Goal: Task Accomplishment & Management: Manage account settings

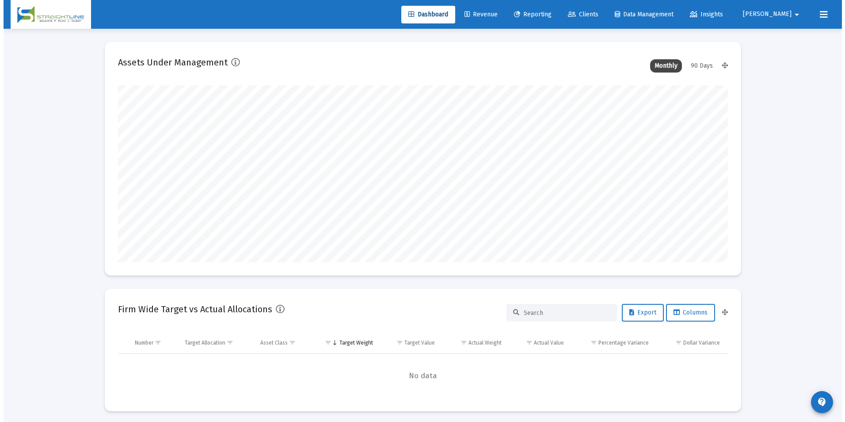
scroll to position [177, 328]
click at [572, 13] on icon at bounding box center [569, 14] width 8 height 6
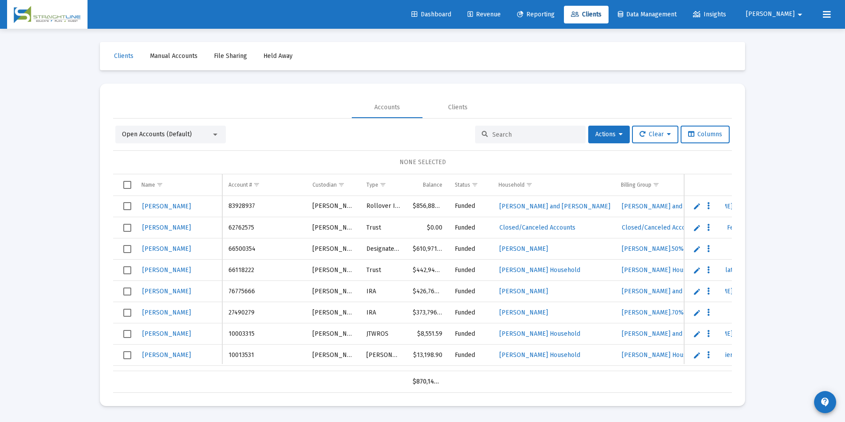
click at [522, 132] on input at bounding box center [535, 135] width 87 height 8
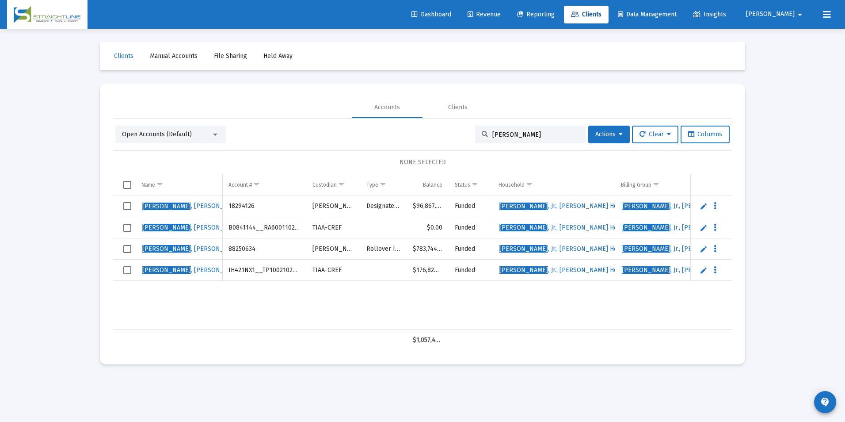
drag, startPoint x: 525, startPoint y: 137, endPoint x: 370, endPoint y: 73, distance: 167.7
click at [370, 73] on div "Clients Manual Accounts File Sharing Held Away Accounts Clients Open Accounts (…" at bounding box center [422, 203] width 663 height 349
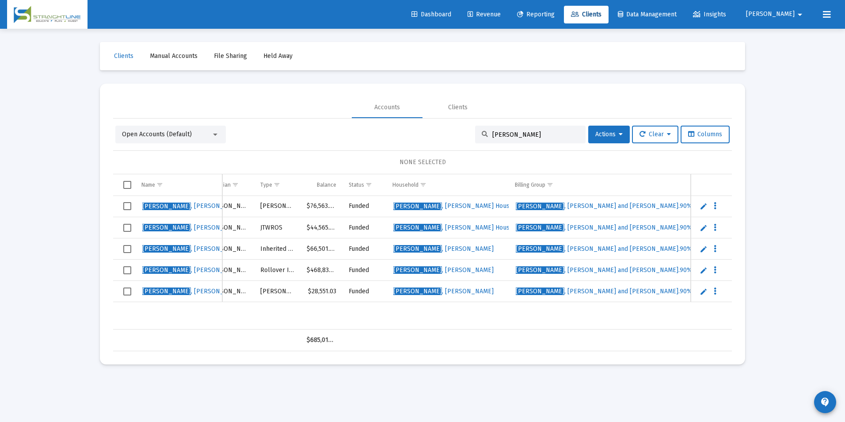
scroll to position [0, 115]
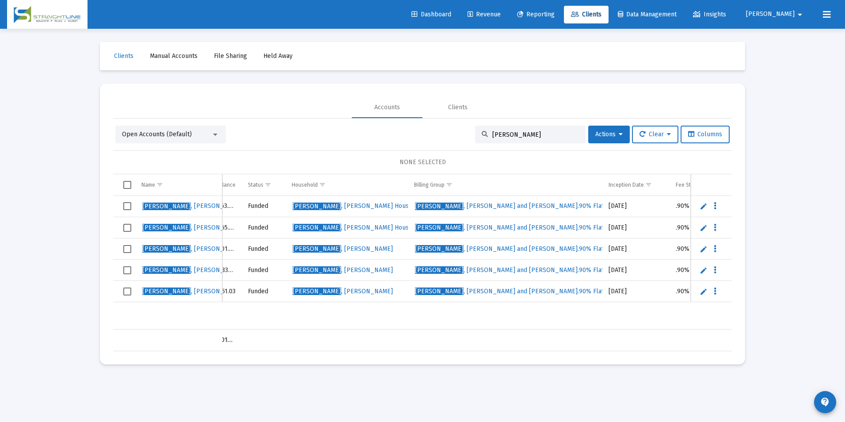
click at [528, 143] on div "Open Accounts (Default) [PERSON_NAME] Actions Clear Columns NONE SELECTED Name …" at bounding box center [422, 238] width 619 height 225
click at [532, 139] on div "[PERSON_NAME]" at bounding box center [530, 135] width 111 height 18
drag, startPoint x: 537, startPoint y: 136, endPoint x: 473, endPoint y: 129, distance: 63.6
click at [475, 129] on div "[PERSON_NAME]" at bounding box center [530, 135] width 111 height 18
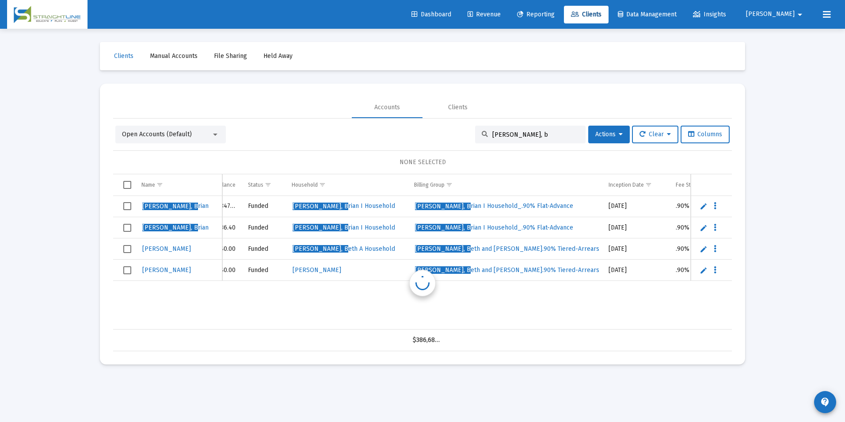
scroll to position [0, 207]
drag, startPoint x: 549, startPoint y: 133, endPoint x: 442, endPoint y: 133, distance: 107.0
click at [442, 133] on div "Open Accounts (Default) [PERSON_NAME], b Actions Clear Columns" at bounding box center [422, 135] width 614 height 18
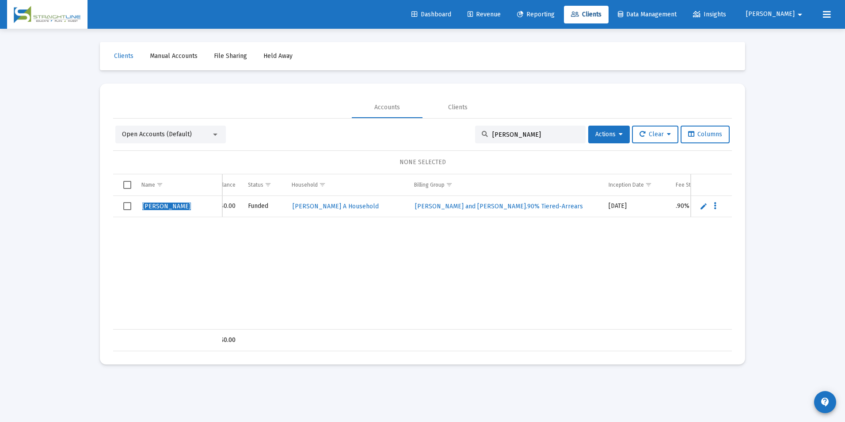
type input "[PERSON_NAME]"
click at [706, 203] on link "Edit" at bounding box center [704, 206] width 8 height 8
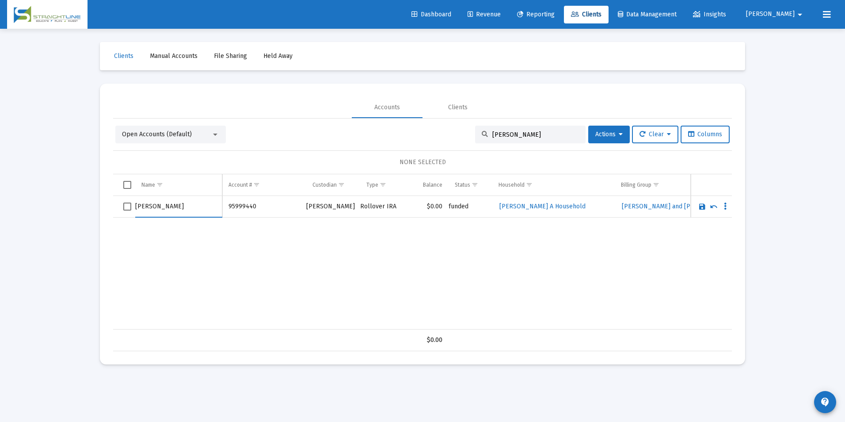
drag, startPoint x: 150, startPoint y: 202, endPoint x: 104, endPoint y: 206, distance: 46.6
click at [104, 206] on mat-card "Accounts Clients Open Accounts (Default) [PERSON_NAME] Actions Clear Columns NO…" at bounding box center [422, 224] width 645 height 281
click at [203, 208] on input "[PERSON_NAME]" at bounding box center [178, 206] width 87 height 21
type input "[PERSON_NAME]"
click at [702, 206] on link "Save" at bounding box center [702, 206] width 8 height 8
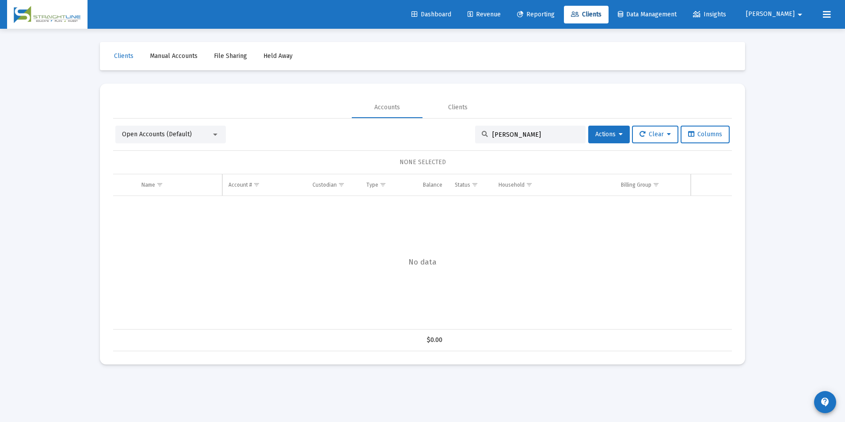
drag, startPoint x: 536, startPoint y: 136, endPoint x: 473, endPoint y: 129, distance: 63.6
click at [475, 129] on div "[PERSON_NAME]" at bounding box center [530, 135] width 111 height 18
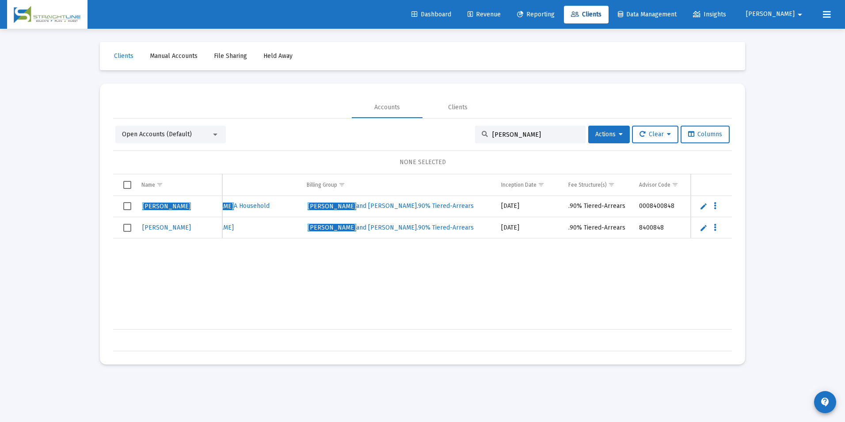
scroll to position [0, 367]
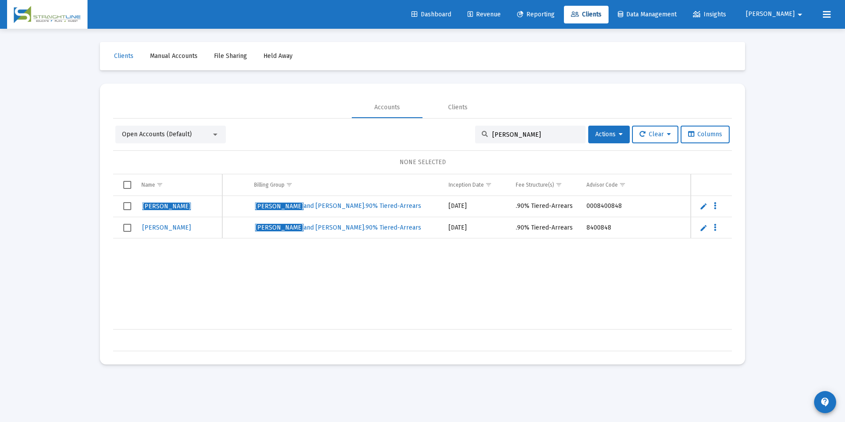
click at [797, 230] on div "Loading... Clients Manual Accounts File Sharing Held Away Accounts Clients Open…" at bounding box center [422, 211] width 845 height 422
drag, startPoint x: 564, startPoint y: 137, endPoint x: 369, endPoint y: 109, distance: 196.5
click at [369, 109] on mat-tab-group "Accounts Clients Open Accounts (Default) [PERSON_NAME] Actions Clear Columns NO…" at bounding box center [422, 224] width 619 height 254
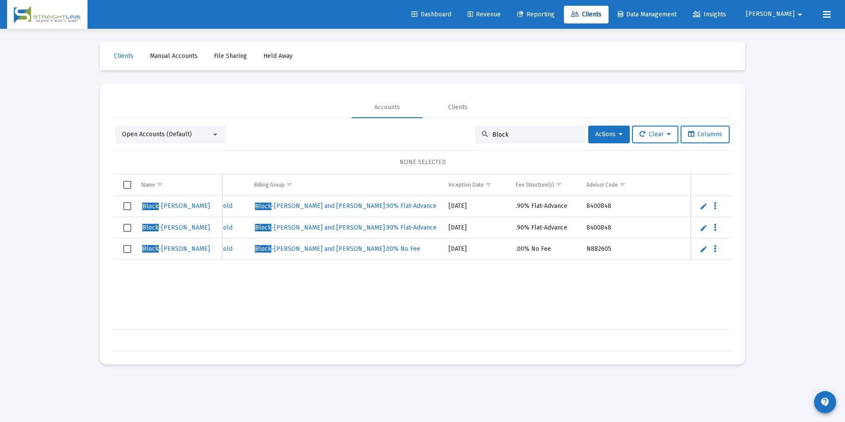
drag, startPoint x: 558, startPoint y: 137, endPoint x: 456, endPoint y: 131, distance: 101.8
click at [456, 131] on div "Open Accounts (Default) Block Actions Clear Columns" at bounding box center [422, 135] width 614 height 18
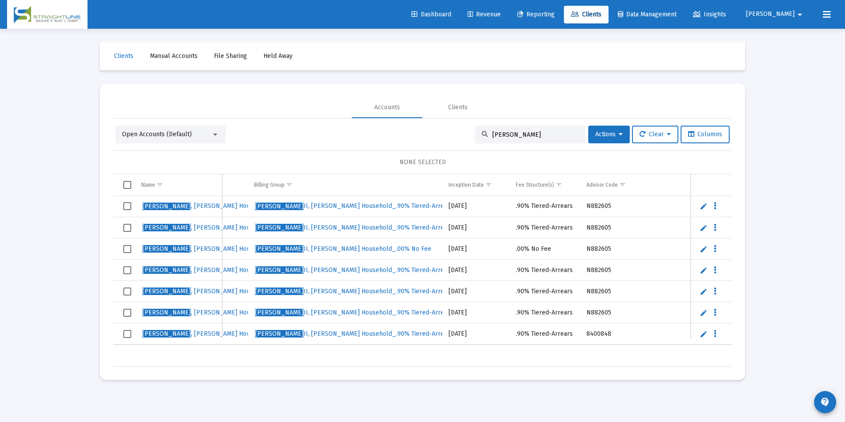
scroll to position [0, 0]
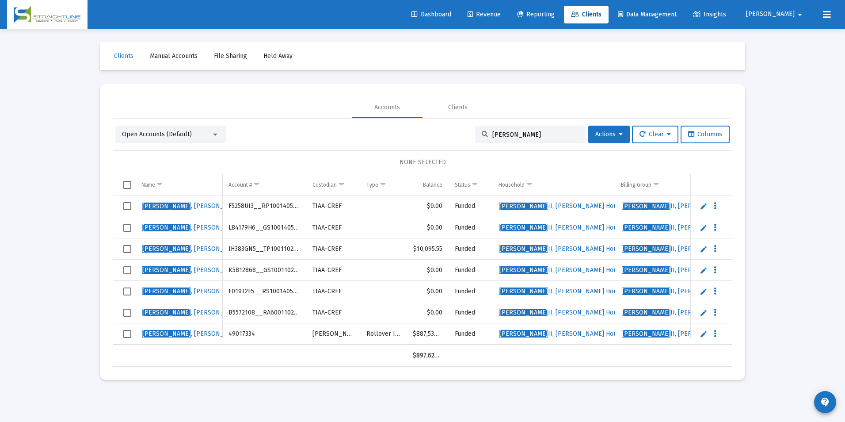
drag, startPoint x: 525, startPoint y: 134, endPoint x: 482, endPoint y: 133, distance: 42.9
click at [482, 133] on div "[PERSON_NAME]" at bounding box center [530, 135] width 111 height 18
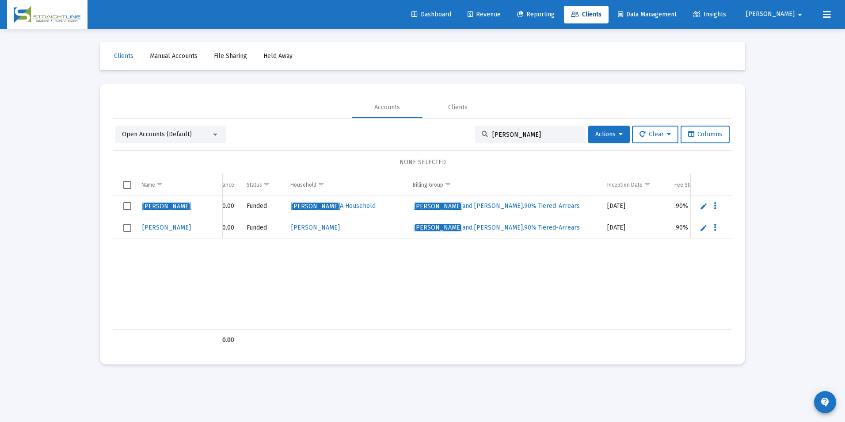
scroll to position [0, 244]
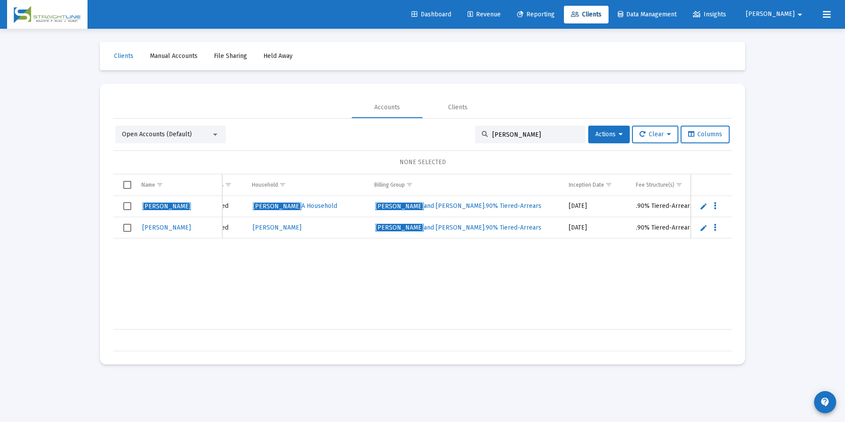
type input "[PERSON_NAME]"
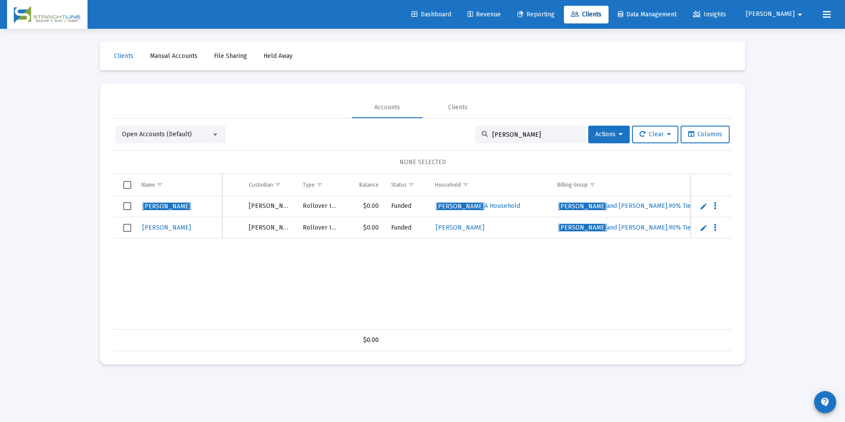
scroll to position [0, 0]
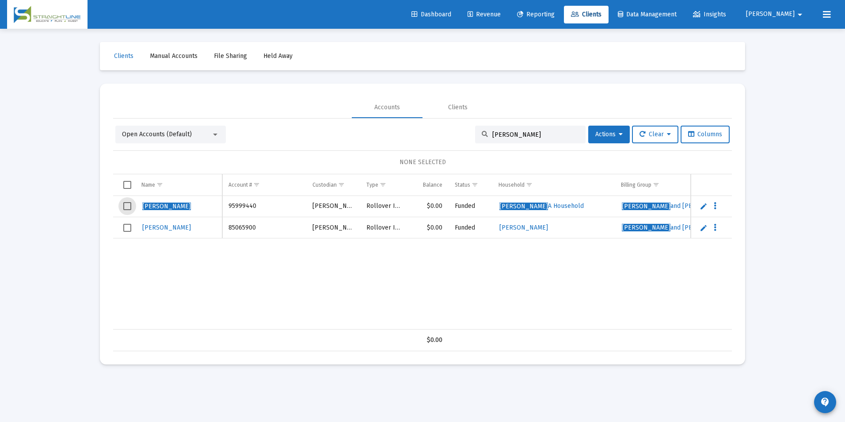
click at [129, 210] on span "Select row" at bounding box center [127, 206] width 8 height 8
click at [128, 226] on span "Select row" at bounding box center [127, 228] width 8 height 8
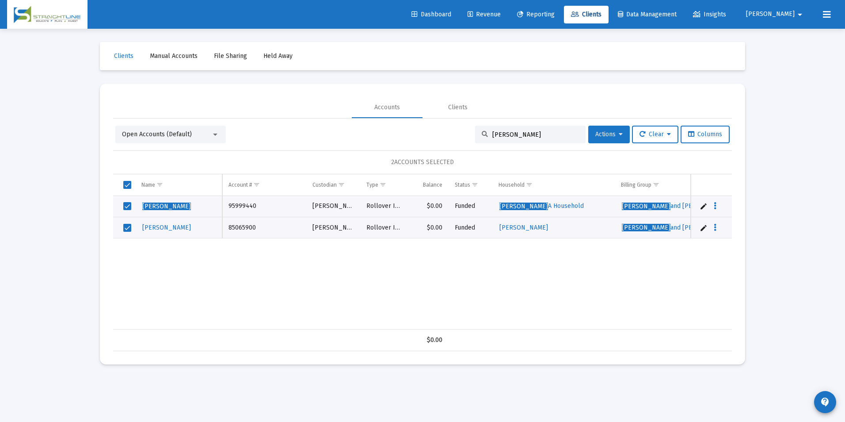
click at [606, 129] on button "Actions" at bounding box center [609, 135] width 42 height 18
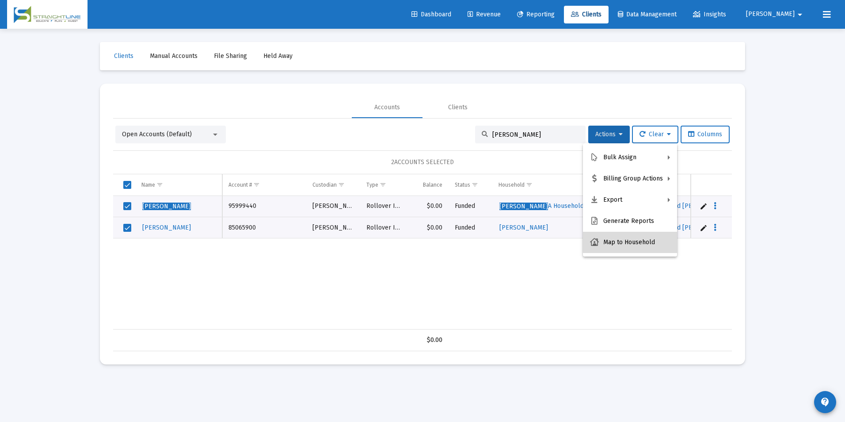
click at [641, 235] on button "Map to Household" at bounding box center [630, 242] width 94 height 21
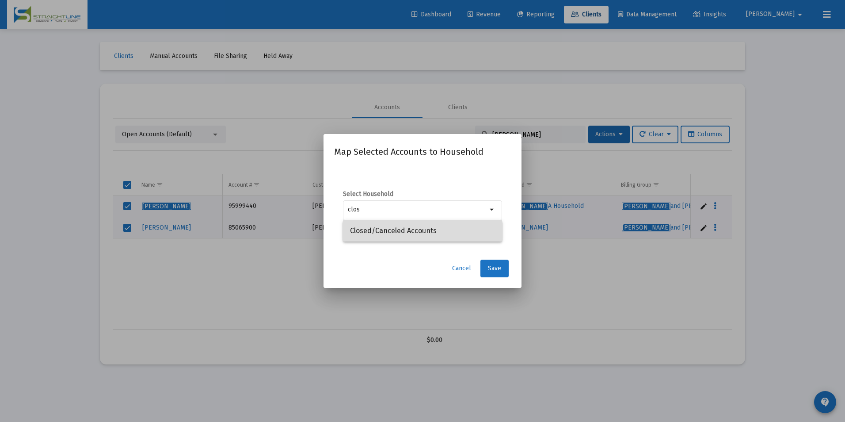
click at [438, 234] on span "Closed/Canceled Accounts" at bounding box center [422, 230] width 145 height 21
type input "Closed/Canceled Accounts"
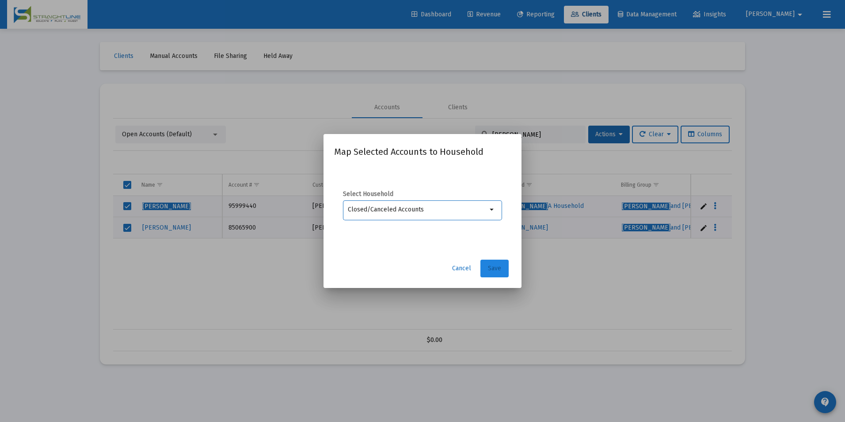
click at [495, 266] on span "Save" at bounding box center [494, 268] width 13 height 8
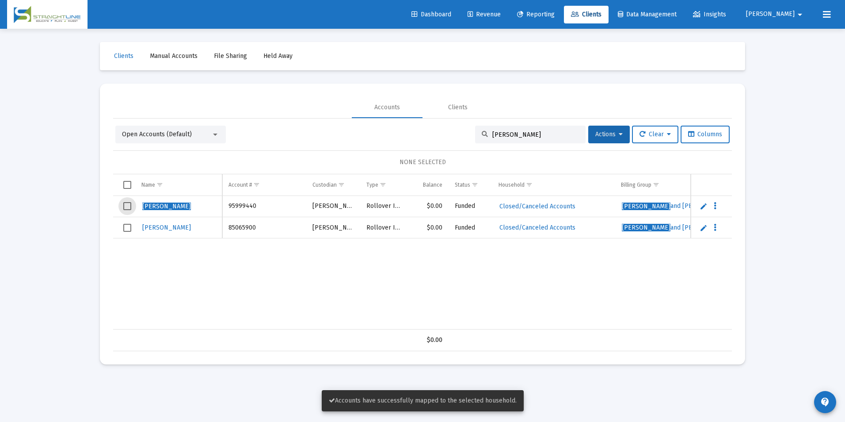
click at [124, 203] on span "Select row" at bounding box center [127, 206] width 8 height 8
click at [123, 224] on span "Select row" at bounding box center [127, 228] width 8 height 8
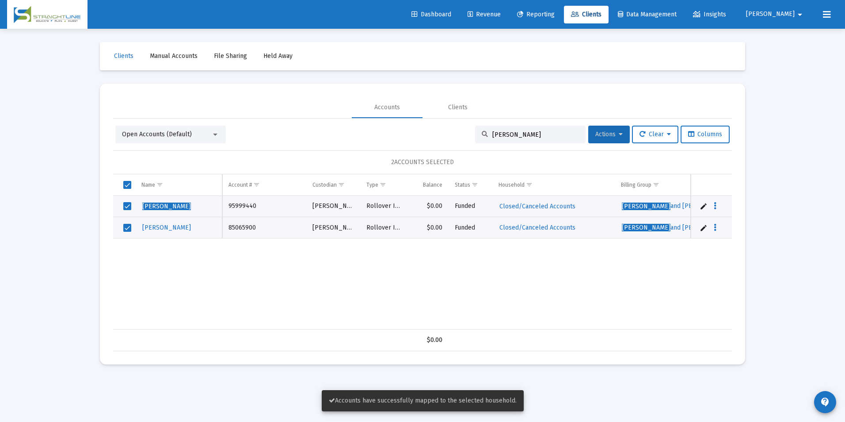
click at [589, 133] on button "Actions" at bounding box center [609, 135] width 42 height 18
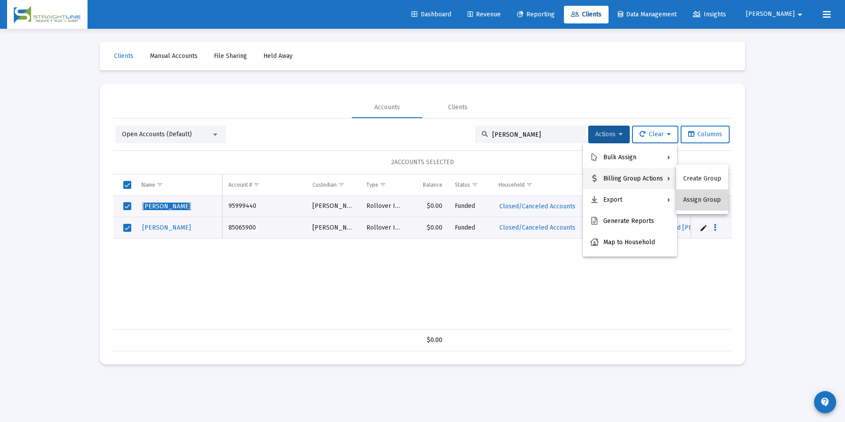
click at [723, 206] on button "Assign Group" at bounding box center [702, 199] width 52 height 21
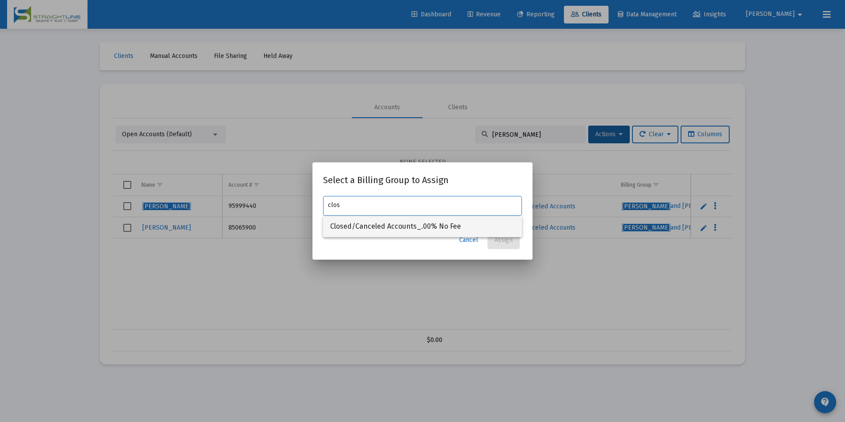
click at [435, 229] on span "Closed/Canceled Accounts_.00% No Fee" at bounding box center [422, 226] width 185 height 21
type input "Closed/Canceled Accounts_.00% No Fee"
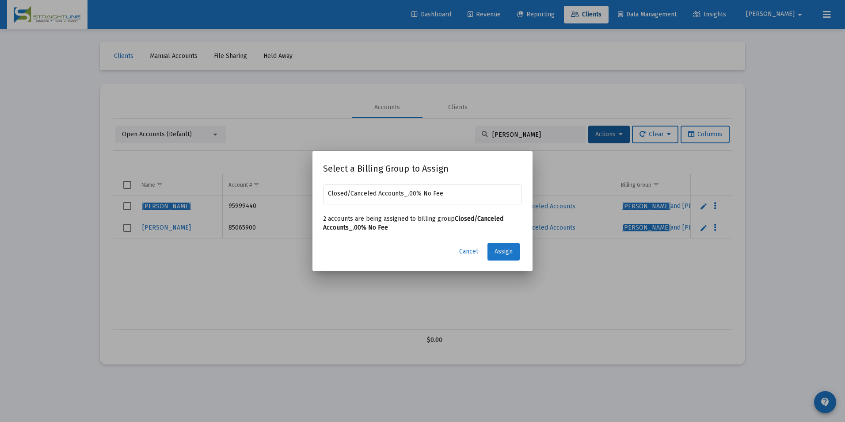
click at [511, 252] on span "Assign" at bounding box center [504, 252] width 18 height 8
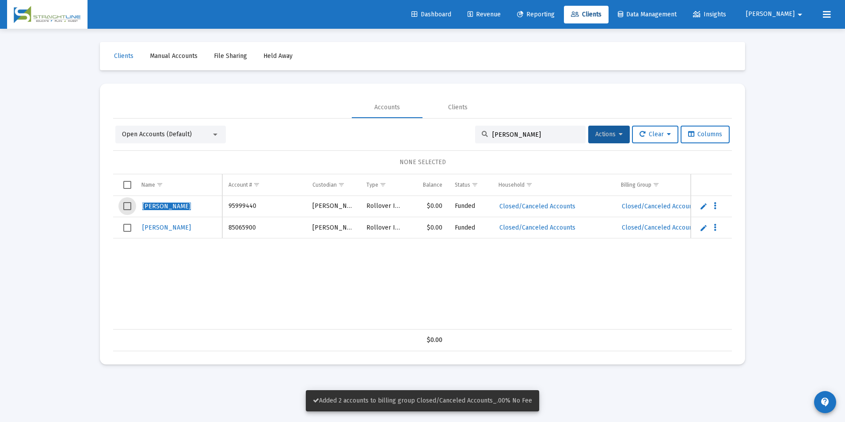
click at [124, 205] on span "Select row" at bounding box center [127, 206] width 8 height 8
click at [125, 230] on span "Select row" at bounding box center [127, 228] width 8 height 8
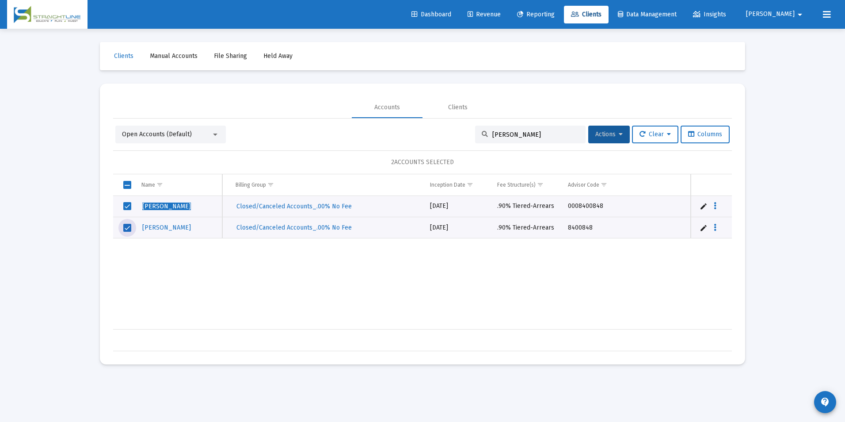
scroll to position [0, 387]
click at [614, 137] on span "Actions" at bounding box center [608, 134] width 27 height 8
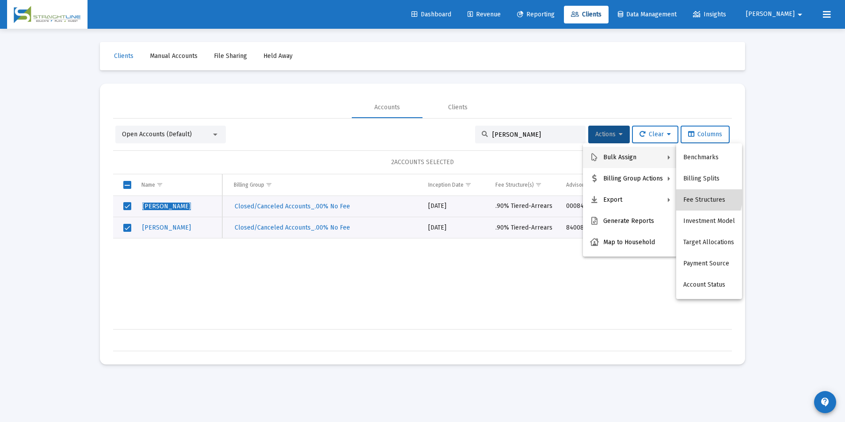
click at [697, 196] on button "Fee Structures" at bounding box center [709, 199] width 66 height 21
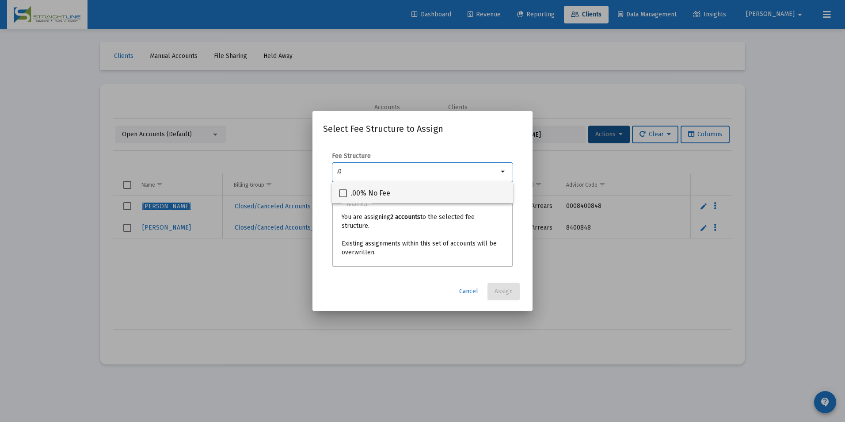
type input ".0"
click at [431, 199] on div ".00% No Fee" at bounding box center [422, 192] width 167 height 21
checkbox input "true"
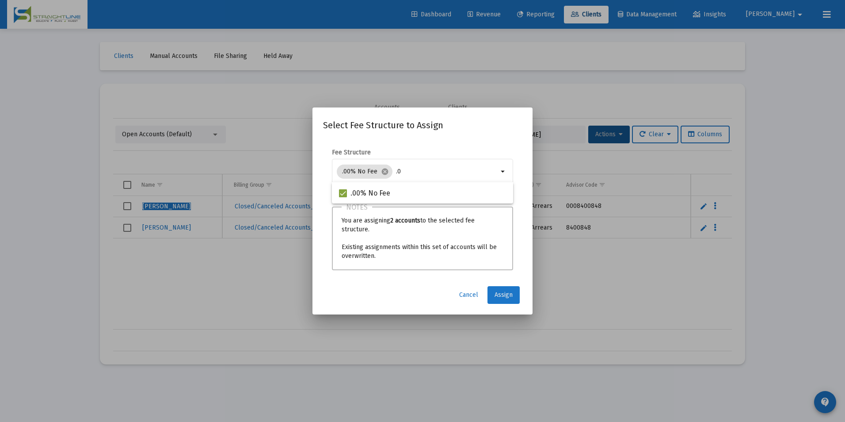
click at [505, 296] on span "Assign" at bounding box center [504, 295] width 18 height 8
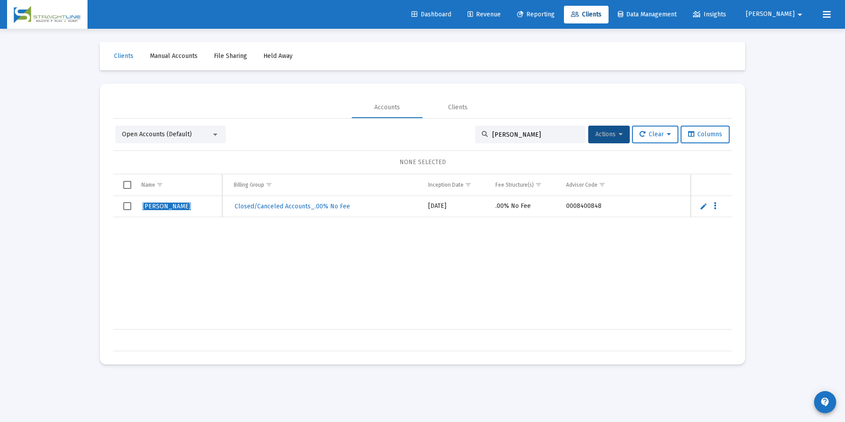
drag, startPoint x: 537, startPoint y: 131, endPoint x: 485, endPoint y: 134, distance: 52.2
click at [485, 134] on div "[PERSON_NAME]" at bounding box center [530, 135] width 111 height 18
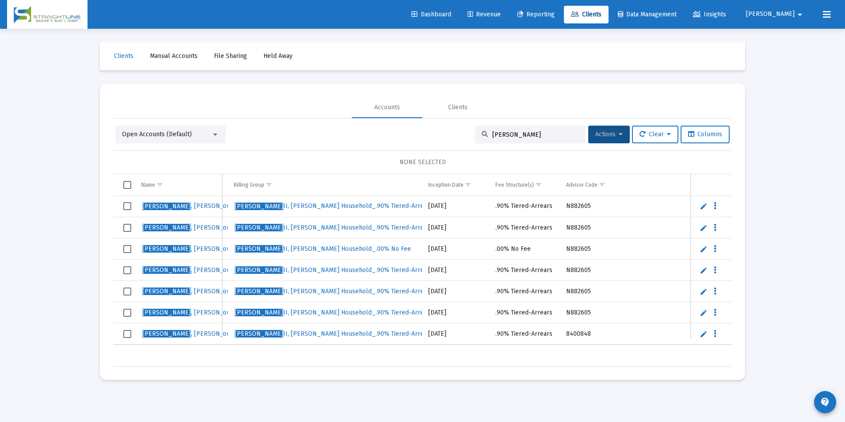
scroll to position [0, 0]
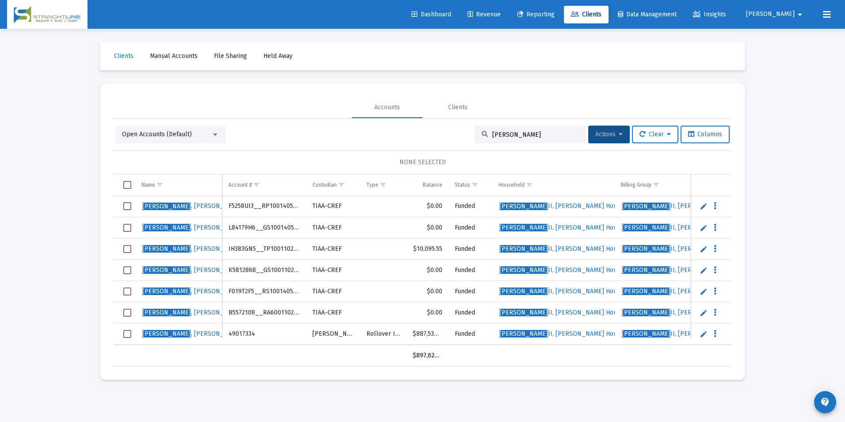
type input "[PERSON_NAME]"
click at [128, 310] on span "Select row" at bounding box center [127, 313] width 8 height 8
click at [130, 208] on span "Select row" at bounding box center [127, 206] width 8 height 8
click at [125, 229] on span "Select row" at bounding box center [127, 228] width 8 height 8
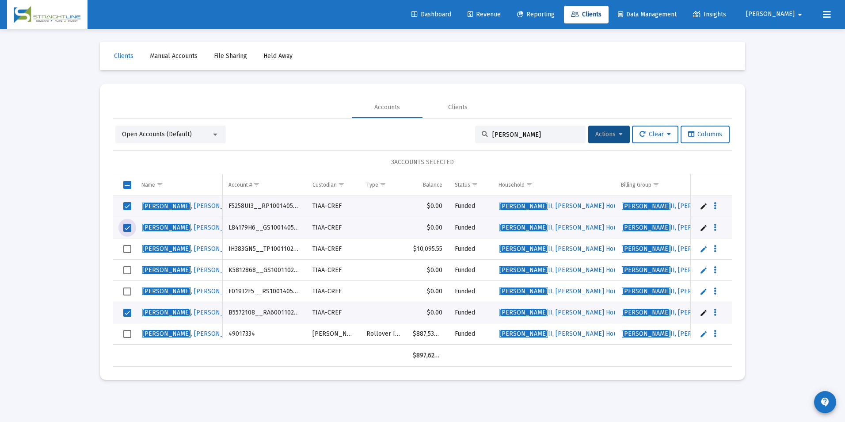
click at [130, 270] on span "Select row" at bounding box center [127, 270] width 8 height 8
click at [129, 286] on td "Data grid" at bounding box center [124, 291] width 22 height 21
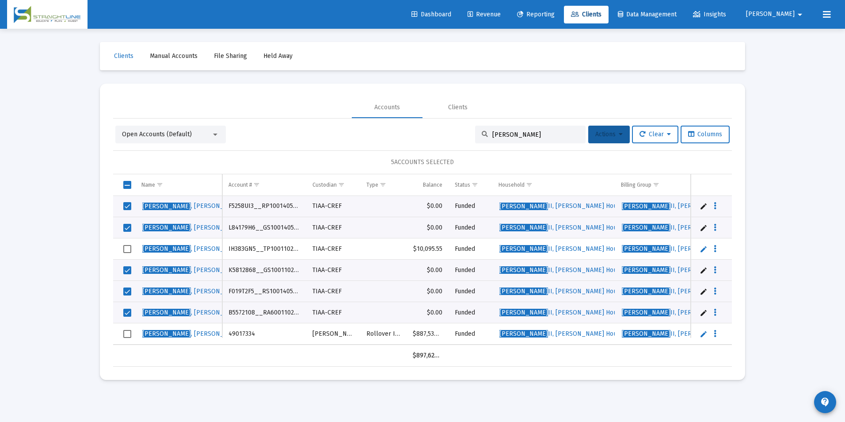
click at [599, 135] on span "Actions" at bounding box center [608, 134] width 27 height 8
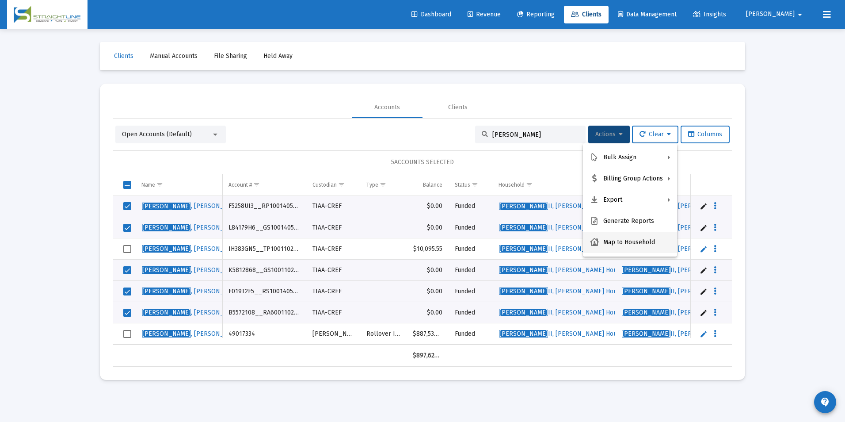
click at [626, 245] on button "Map to Household" at bounding box center [630, 242] width 94 height 21
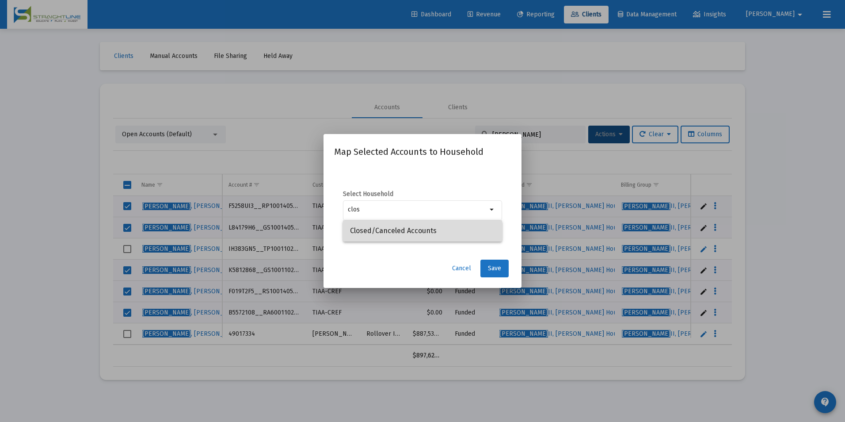
click at [461, 226] on span "Closed/Canceled Accounts" at bounding box center [422, 230] width 145 height 21
type input "Closed/Canceled Accounts"
click at [498, 271] on span "Save" at bounding box center [494, 268] width 13 height 8
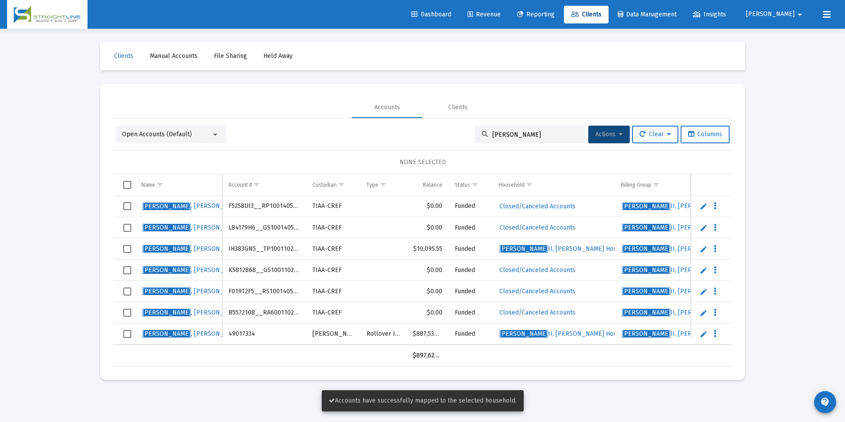
click at [127, 200] on td "Data grid" at bounding box center [124, 206] width 22 height 21
click at [127, 224] on span "Select row" at bounding box center [127, 228] width 8 height 8
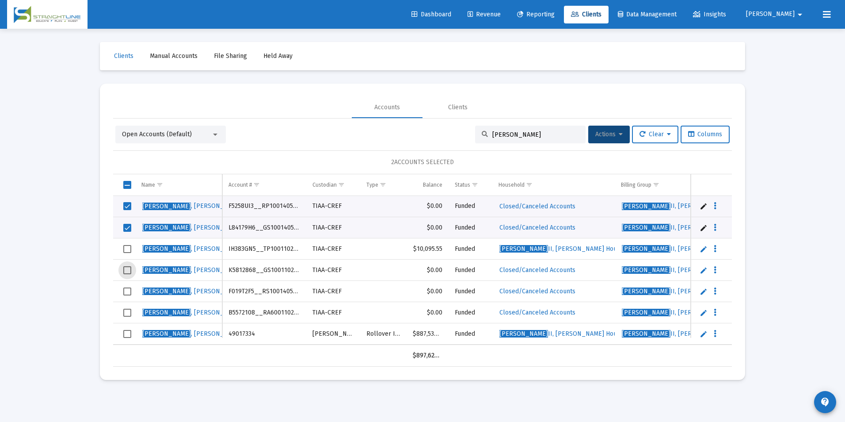
click at [125, 271] on span "Select row" at bounding box center [127, 270] width 8 height 8
click at [123, 294] on td "Data grid" at bounding box center [124, 291] width 22 height 21
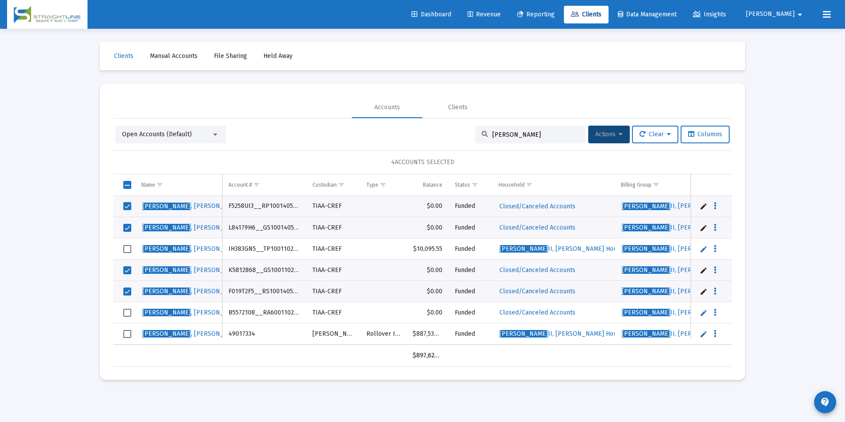
click at [127, 319] on td "Data grid" at bounding box center [124, 312] width 22 height 21
click at [605, 140] on button "Actions" at bounding box center [609, 135] width 42 height 18
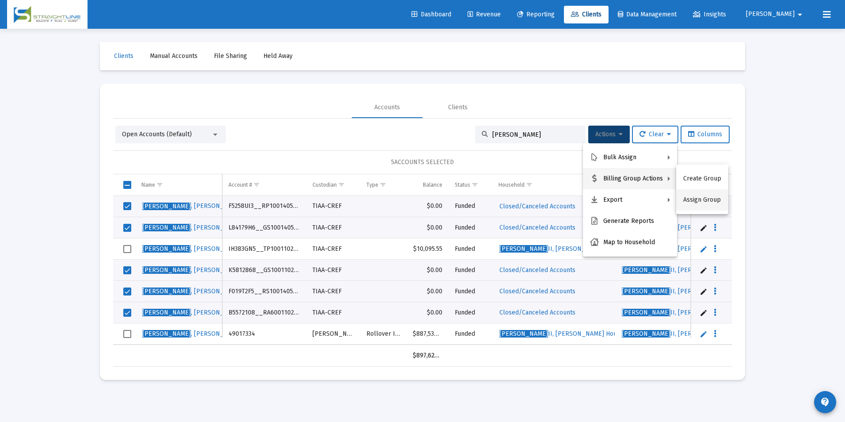
click at [697, 196] on button "Assign Group" at bounding box center [702, 199] width 52 height 21
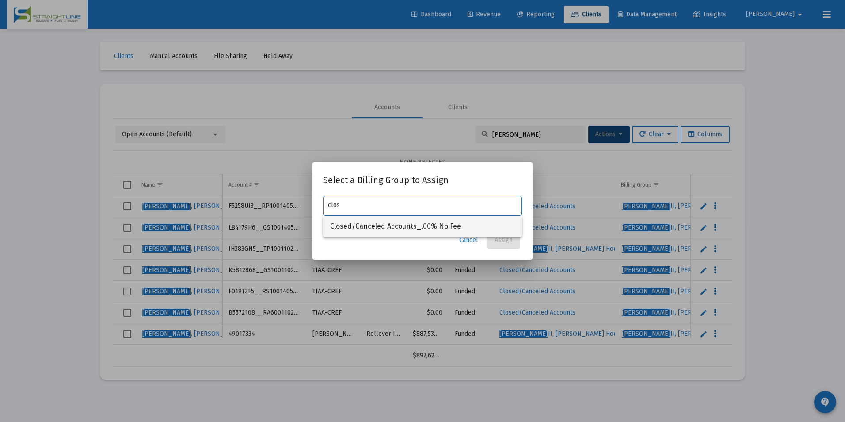
click at [438, 222] on span "Closed/Canceled Accounts_.00% No Fee" at bounding box center [422, 226] width 185 height 21
type input "Closed/Canceled Accounts_.00% No Fee"
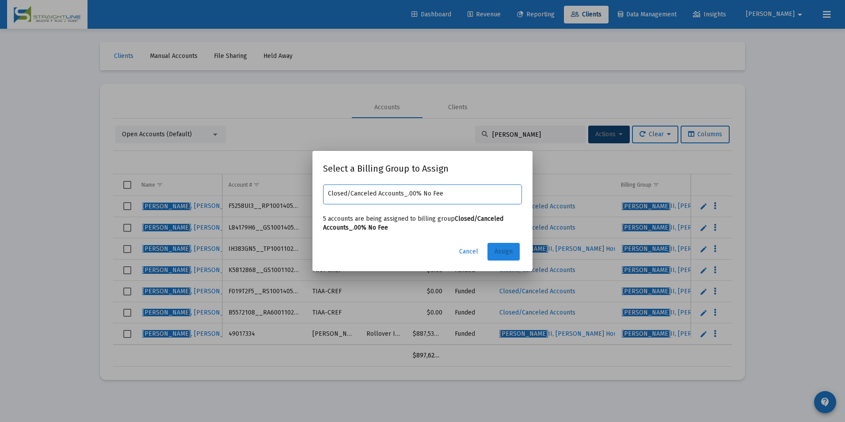
click at [519, 257] on button "Assign" at bounding box center [504, 252] width 32 height 18
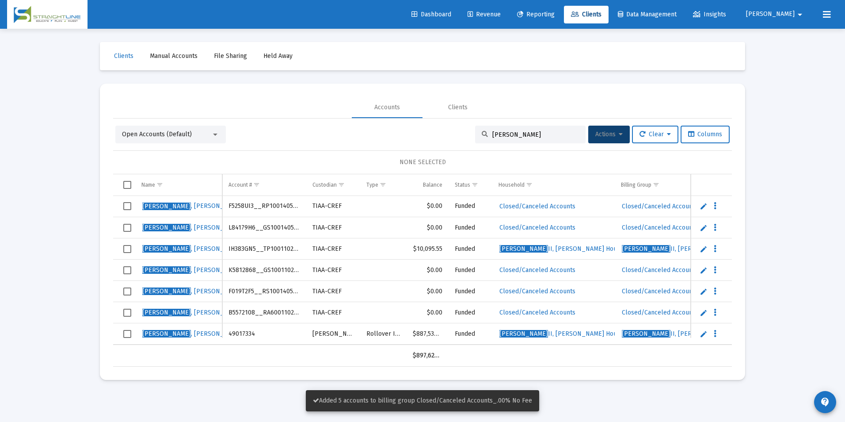
click at [129, 205] on span "Select row" at bounding box center [127, 206] width 8 height 8
click at [122, 227] on td "Data grid" at bounding box center [124, 227] width 22 height 21
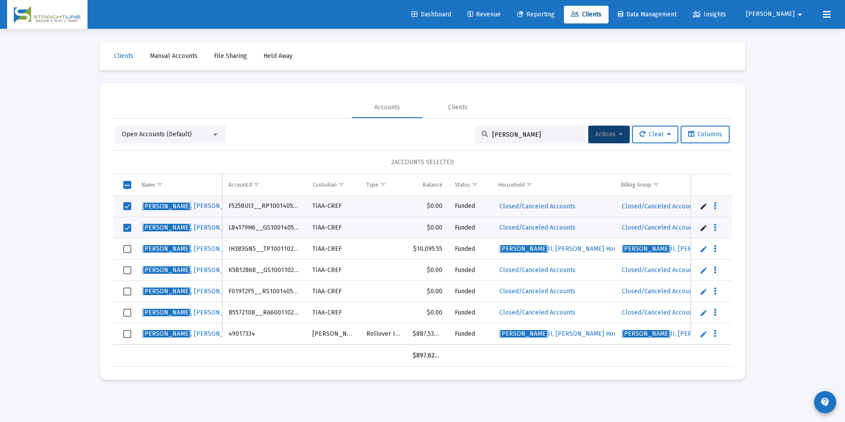
click at [128, 268] on span "Select row" at bounding box center [127, 270] width 8 height 8
click at [130, 289] on span "Select row" at bounding box center [127, 291] width 8 height 8
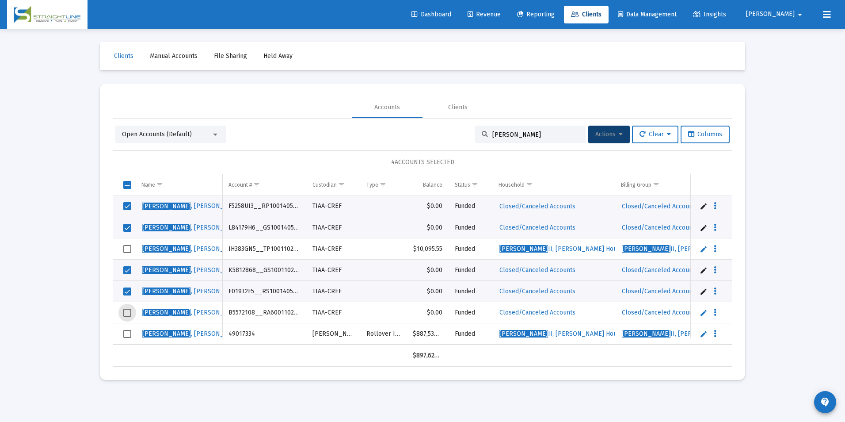
click at [126, 311] on span "Select row" at bounding box center [127, 313] width 8 height 8
click at [589, 130] on button "Actions" at bounding box center [609, 135] width 42 height 18
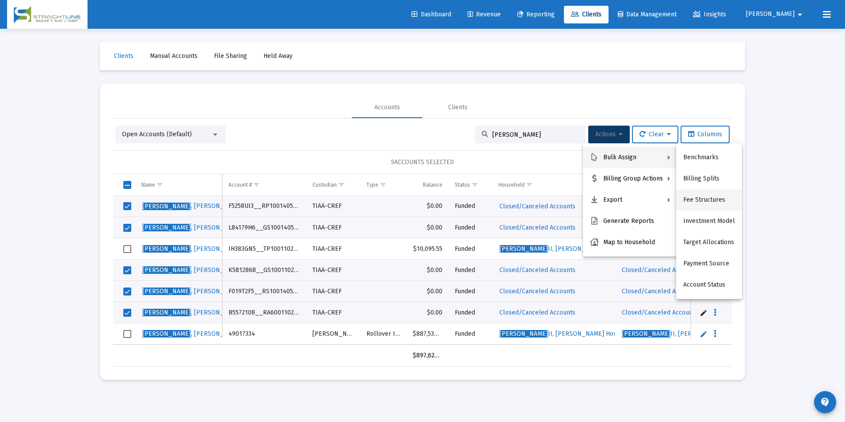
click at [723, 195] on button "Fee Structures" at bounding box center [709, 199] width 66 height 21
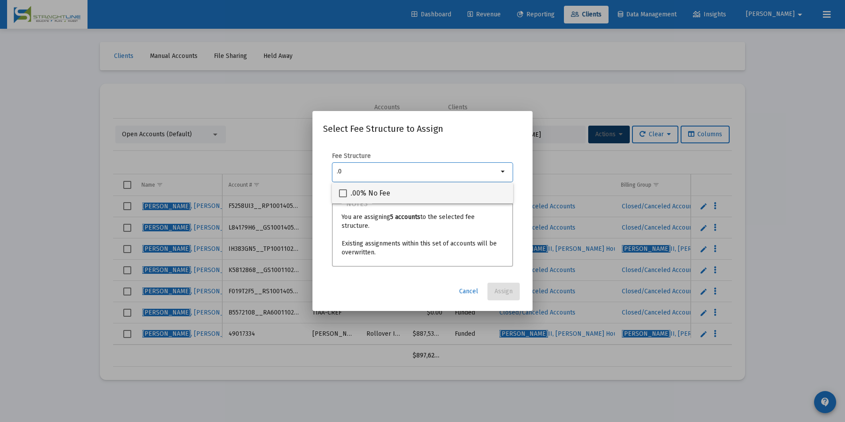
type input ".0"
click at [370, 194] on span ".00% No Fee" at bounding box center [371, 193] width 40 height 11
click at [343, 197] on input ".00% No Fee" at bounding box center [343, 197] width 0 height 0
checkbox input "true"
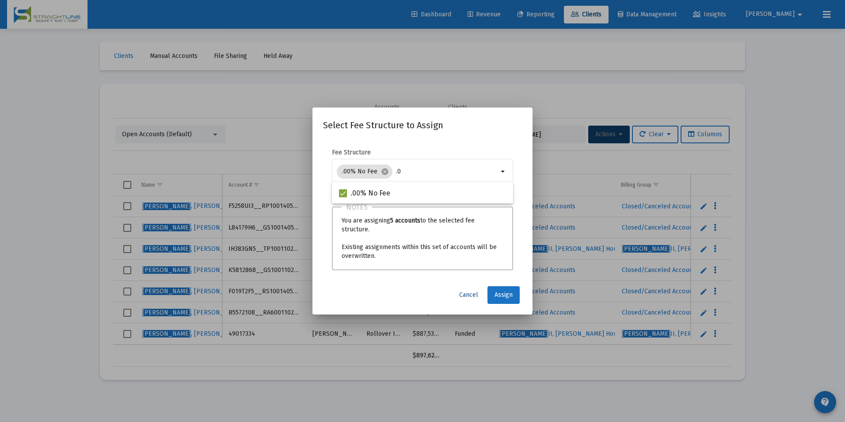
drag, startPoint x: 475, startPoint y: 288, endPoint x: 498, endPoint y: 282, distance: 24.2
click at [499, 281] on div "Select Fee Structure to Assign Fee Structure .00% No Fee cancel .0 arrow_drop_d…" at bounding box center [422, 210] width 199 height 185
click at [501, 292] on span "Assign" at bounding box center [504, 295] width 18 height 8
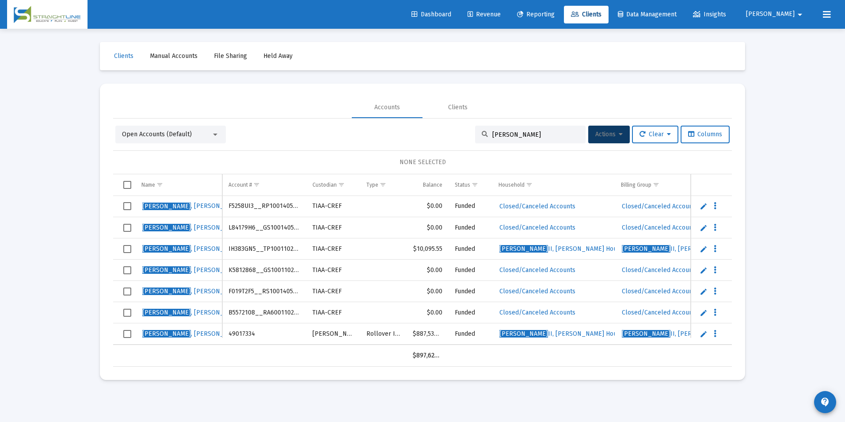
click at [237, 204] on td "F5258UI3__RP1001405553" at bounding box center [264, 206] width 84 height 21
click at [269, 208] on td "F5258UI3__RP1001405553" at bounding box center [264, 206] width 84 height 21
click at [272, 204] on td "F5258UI3__RP1001405553" at bounding box center [264, 206] width 84 height 21
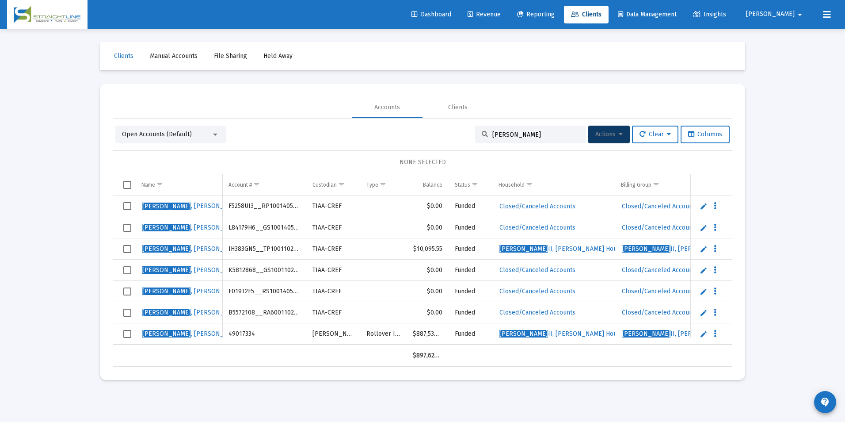
copy td "F5258UI3__RP1001405553"
click at [271, 225] on td "L84179H6__GS1001405553" at bounding box center [264, 227] width 84 height 21
drag, startPoint x: 271, startPoint y: 225, endPoint x: 255, endPoint y: 236, distance: 19.1
click at [255, 236] on td "L84179H6__GS1001405553" at bounding box center [264, 227] width 84 height 21
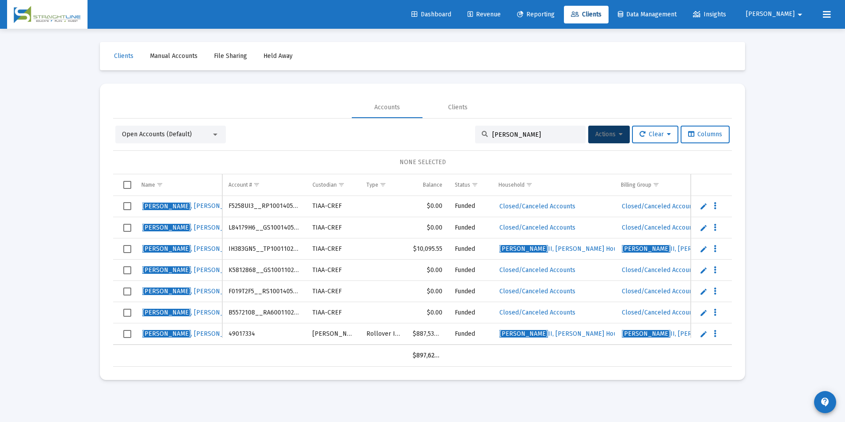
click at [255, 236] on td "L84179H6__GS1001405553" at bounding box center [264, 227] width 84 height 21
drag, startPoint x: 255, startPoint y: 236, endPoint x: 245, endPoint y: 249, distance: 16.4
click at [245, 249] on td "IH383GN5__TP1001102155" at bounding box center [264, 248] width 84 height 21
drag, startPoint x: 251, startPoint y: 226, endPoint x: 236, endPoint y: 228, distance: 15.1
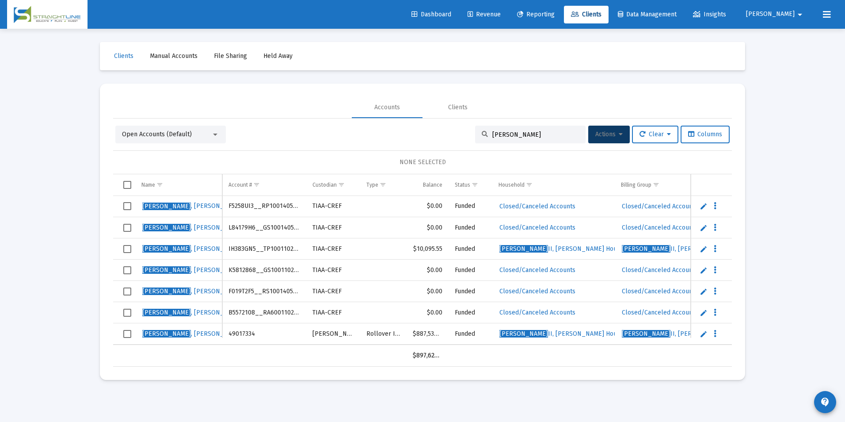
click at [236, 228] on td "L84179H6__GS1001405553" at bounding box center [264, 227] width 84 height 21
copy td "L84179H6__GS1001405553"
click at [290, 273] on td "K5812868__GS1001102156" at bounding box center [264, 269] width 84 height 21
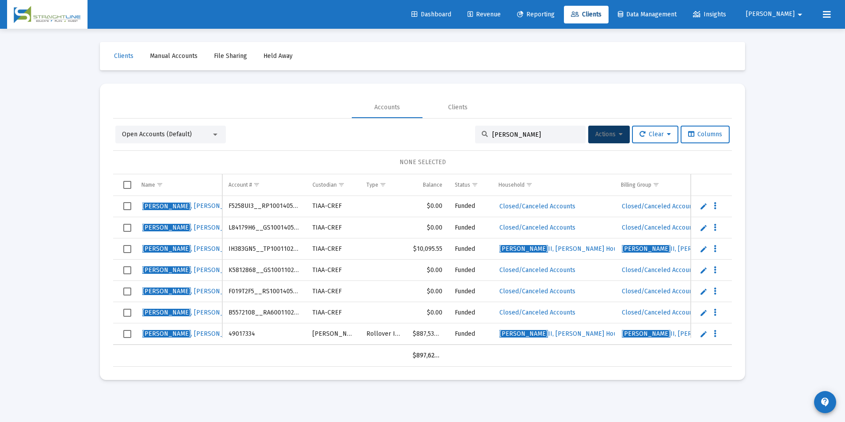
copy td "K5812868__GS1001102156"
click at [272, 293] on td "F019T2F5__RS1001405552" at bounding box center [264, 291] width 84 height 21
copy td "F019T2F5__RS1001405552"
click at [277, 309] on td "B5572108__RA6001102155" at bounding box center [264, 312] width 84 height 21
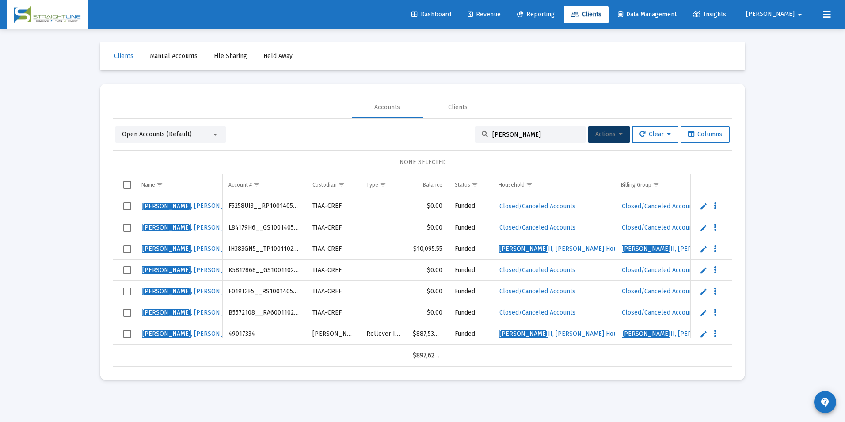
click at [277, 309] on td "B5572108__RA6001102155" at bounding box center [264, 312] width 84 height 21
copy td "B5572108__RA6001102155"
drag, startPoint x: 540, startPoint y: 137, endPoint x: 448, endPoint y: 128, distance: 92.4
click at [448, 128] on div "Open Accounts (Default) [PERSON_NAME] Actions Clear Columns" at bounding box center [422, 135] width 614 height 18
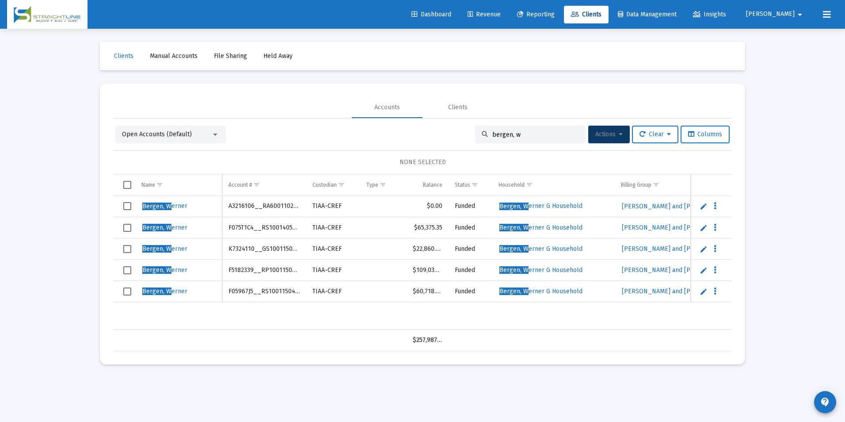
click at [525, 139] on div "bergen, w" at bounding box center [530, 135] width 111 height 18
drag, startPoint x: 527, startPoint y: 135, endPoint x: 430, endPoint y: 127, distance: 97.6
click at [430, 127] on div "Open Accounts (Default) bergen, w Actions Clear Columns" at bounding box center [422, 135] width 614 height 18
type input "n"
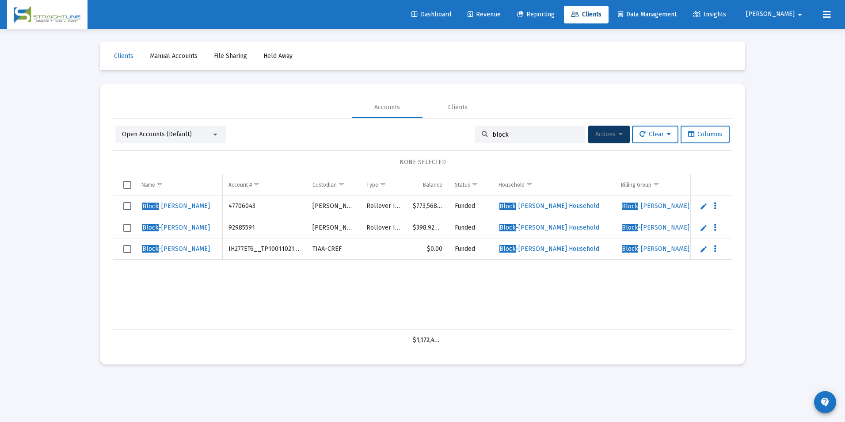
drag, startPoint x: 542, startPoint y: 137, endPoint x: 398, endPoint y: 109, distance: 146.3
click at [398, 109] on mat-tab-group "Accounts Clients Open Accounts (Default) block Actions Clear Columns NONE SELEC…" at bounding box center [422, 224] width 619 height 254
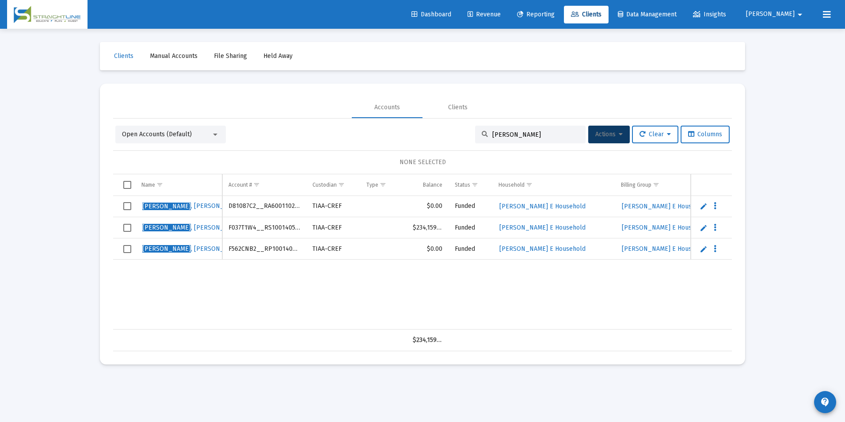
type input "[PERSON_NAME]"
click at [130, 207] on span "Select row" at bounding box center [127, 206] width 8 height 8
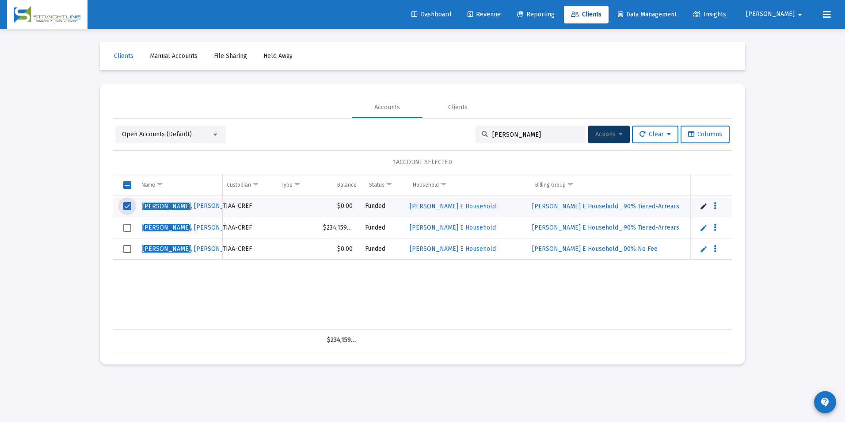
scroll to position [0, 90]
click at [592, 139] on button "Actions" at bounding box center [609, 135] width 42 height 18
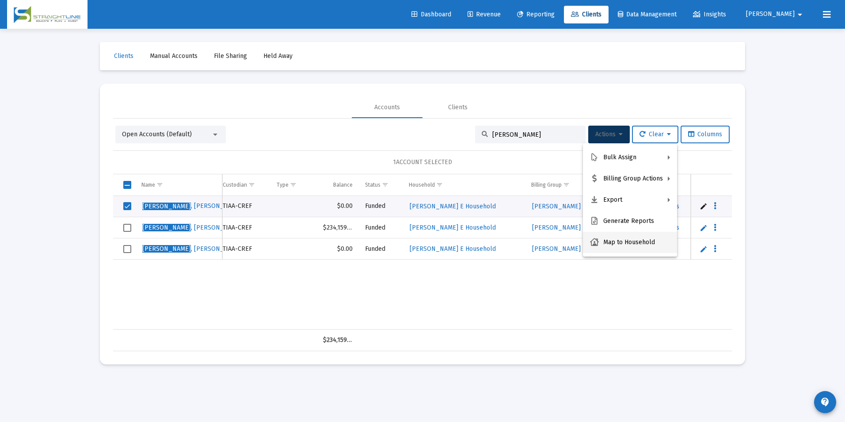
click at [630, 248] on button "Map to Household" at bounding box center [630, 242] width 94 height 21
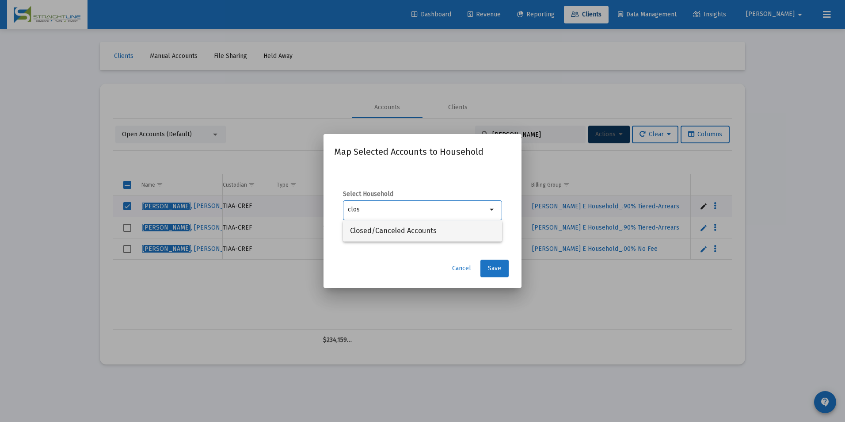
click at [495, 235] on span "Closed/Canceled Accounts" at bounding box center [422, 230] width 145 height 21
type input "Closed/Canceled Accounts"
click at [501, 267] on button "Save" at bounding box center [495, 268] width 28 height 18
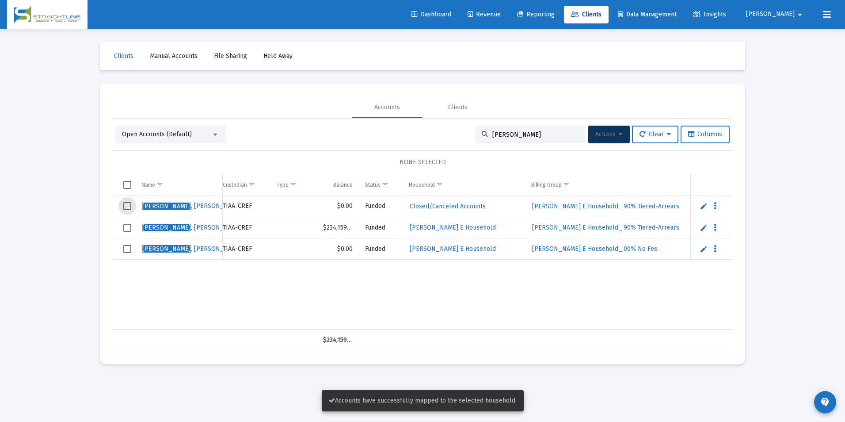
click at [126, 204] on span "Select row" at bounding box center [127, 206] width 8 height 8
click at [608, 134] on span "Actions" at bounding box center [608, 134] width 27 height 8
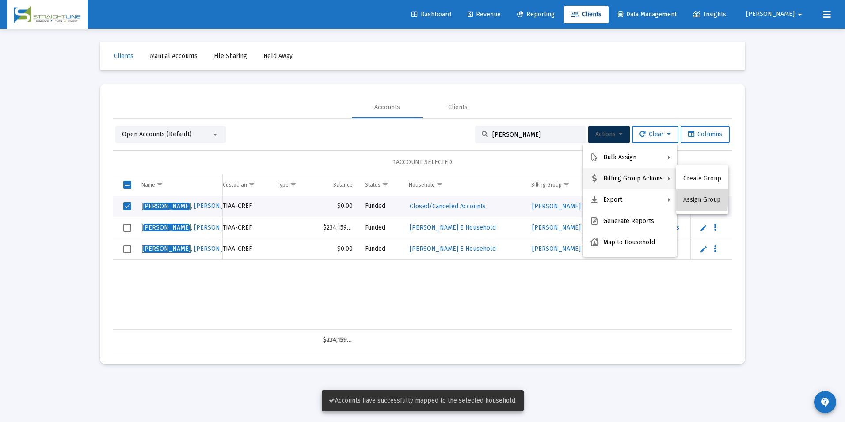
click at [688, 196] on button "Assign Group" at bounding box center [702, 199] width 52 height 21
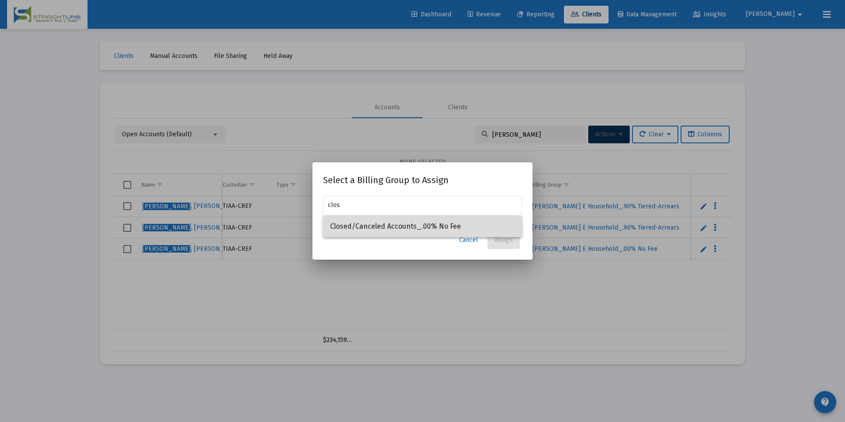
click at [434, 230] on span "Closed/Canceled Accounts_.00% No Fee" at bounding box center [422, 226] width 185 height 21
type input "Closed/Canceled Accounts_.00% No Fee"
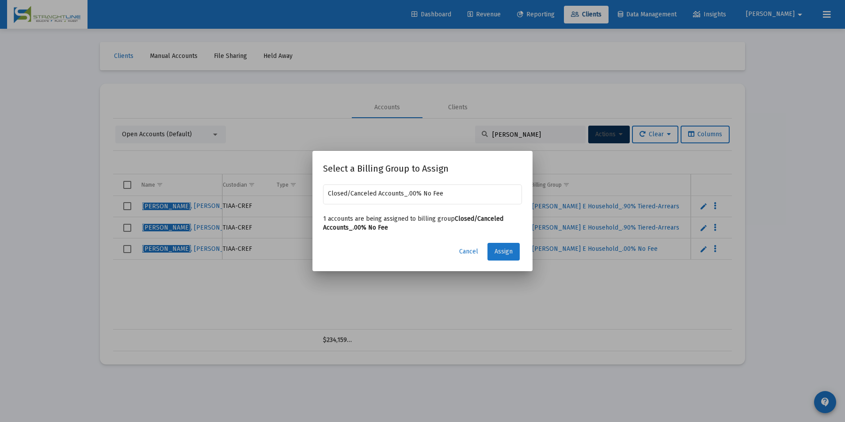
click at [497, 252] on span "Assign" at bounding box center [504, 252] width 18 height 8
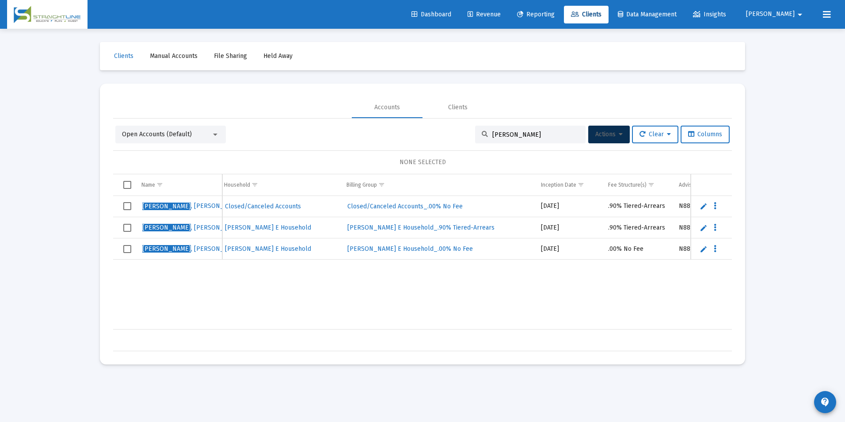
scroll to position [0, 297]
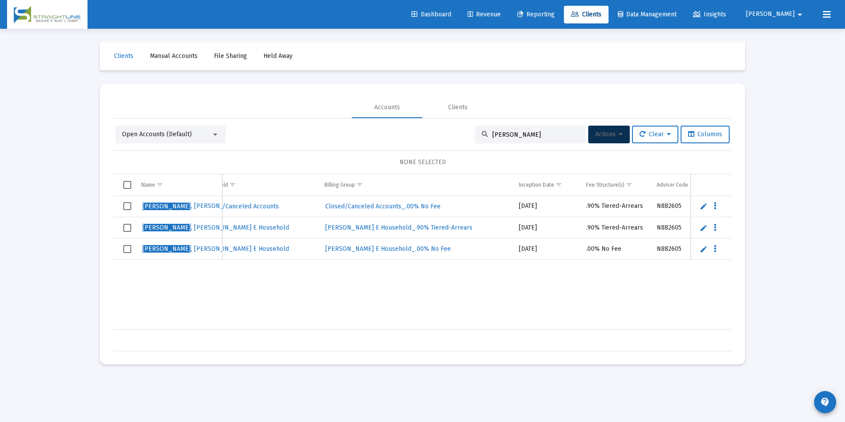
click at [130, 204] on span "Select row" at bounding box center [127, 206] width 8 height 8
click at [598, 136] on span "Actions" at bounding box center [608, 134] width 27 height 8
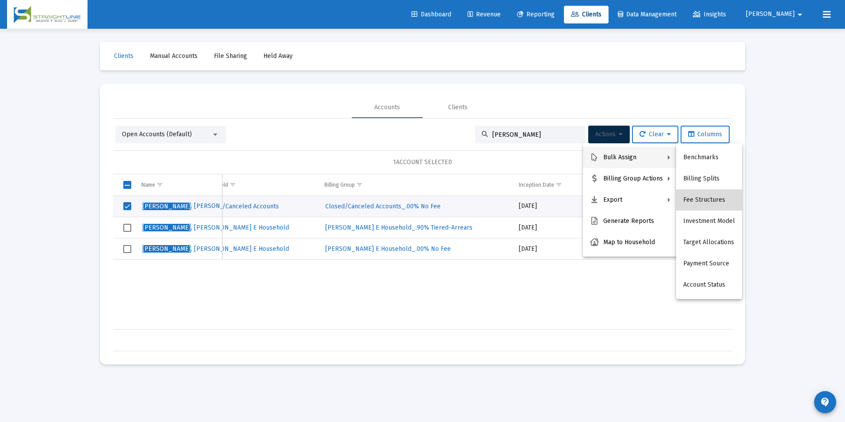
click at [723, 197] on button "Fee Structures" at bounding box center [709, 199] width 66 height 21
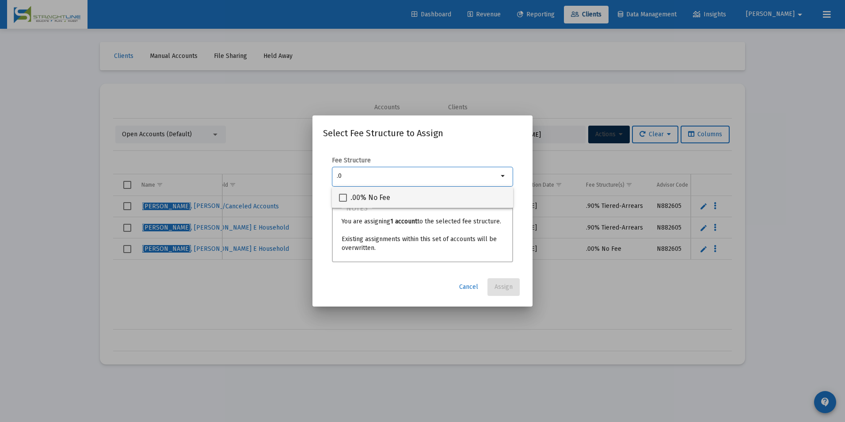
type input ".0"
click at [376, 191] on mat-checkbox ".00% No Fee" at bounding box center [364, 197] width 51 height 21
click at [342, 198] on span at bounding box center [343, 198] width 8 height 8
click at [343, 202] on input ".00% No Fee" at bounding box center [343, 202] width 0 height 0
checkbox input "true"
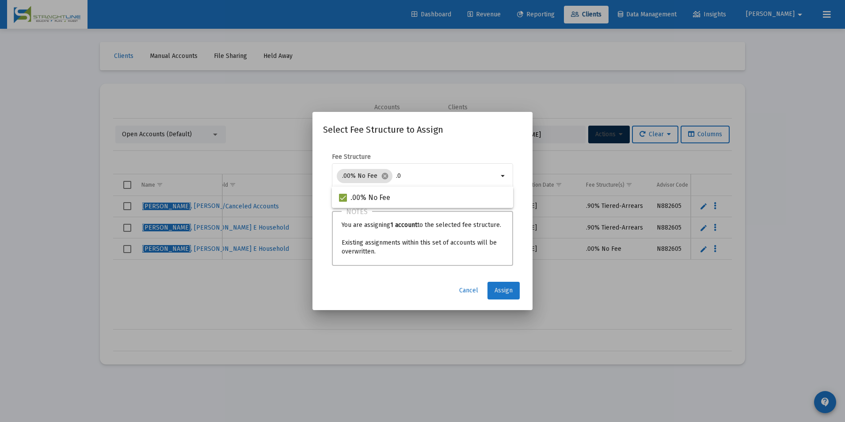
click at [508, 285] on button "Assign" at bounding box center [504, 291] width 32 height 18
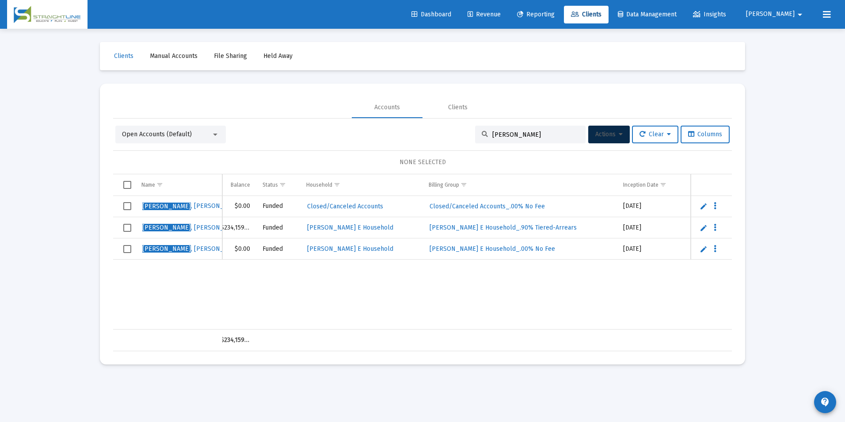
scroll to position [0, 60]
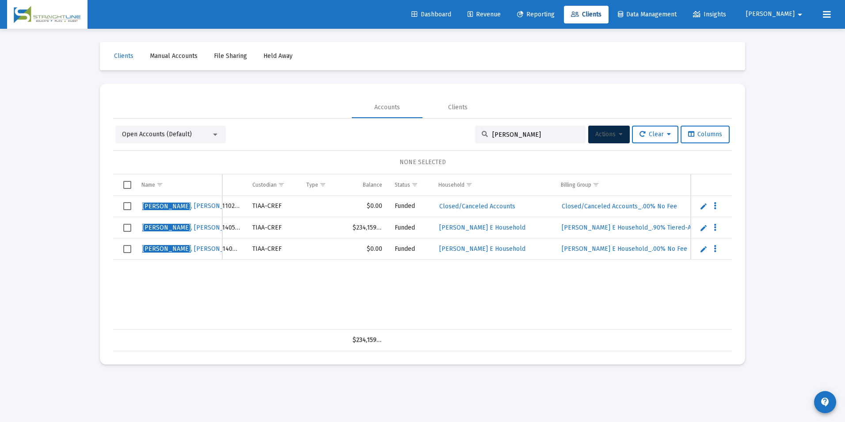
drag, startPoint x: 316, startPoint y: 329, endPoint x: 245, endPoint y: 328, distance: 71.2
click at [245, 328] on div "Name Name Account # Custodian Type Balance Status Household Billing Group Incep…" at bounding box center [422, 262] width 619 height 177
click at [375, 329] on div "$234,159.89" at bounding box center [422, 340] width 619 height 22
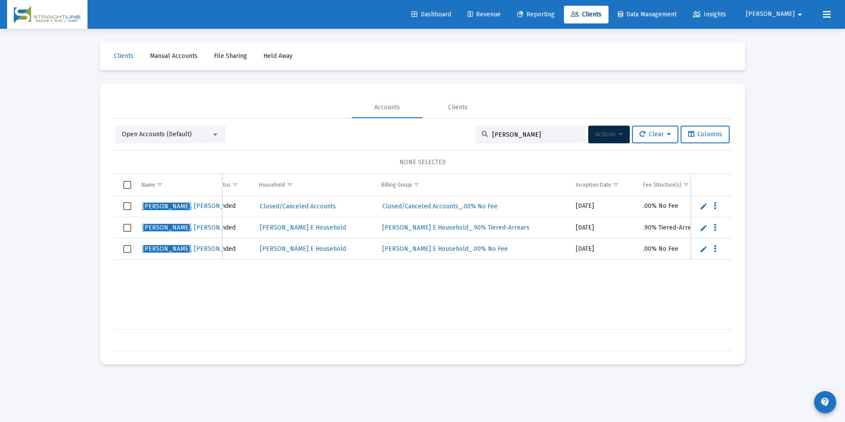
scroll to position [0, 263]
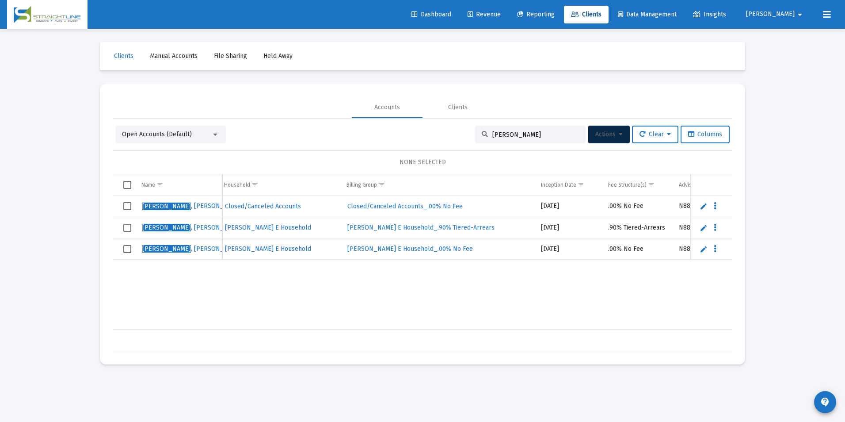
click at [526, 279] on div "[PERSON_NAME] , [PERSON_NAME] D81087C2__RA6001102155 TIAA-CREF $0.00 Funded Clo…" at bounding box center [417, 263] width 1156 height 134
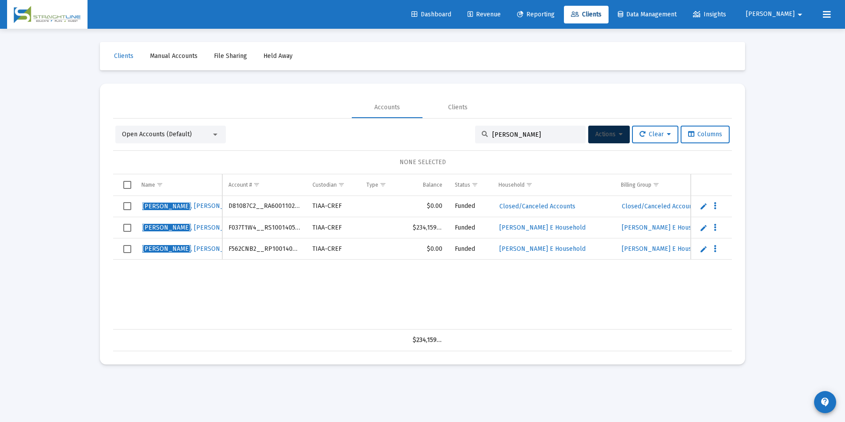
click at [245, 205] on td "D81087C2__RA6001102155" at bounding box center [264, 206] width 84 height 21
copy td "D81087C2__RA6001102155"
drag, startPoint x: 516, startPoint y: 132, endPoint x: 446, endPoint y: 133, distance: 69.9
click at [446, 133] on div "Open Accounts (Default) [PERSON_NAME]-jr Actions Clear Columns" at bounding box center [422, 135] width 614 height 18
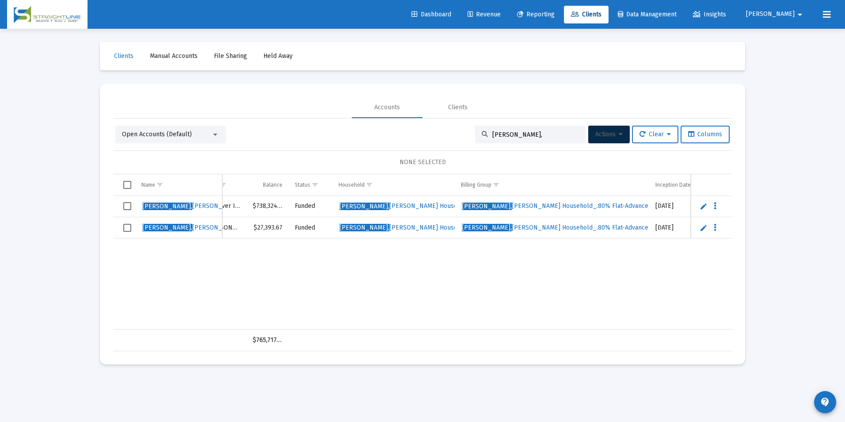
scroll to position [0, 163]
drag, startPoint x: 539, startPoint y: 134, endPoint x: 426, endPoint y: 122, distance: 114.1
click at [426, 122] on div "Open Accounts (Default) [PERSON_NAME], Actions Clear Columns NONE SELECTED Name…" at bounding box center [422, 234] width 619 height 233
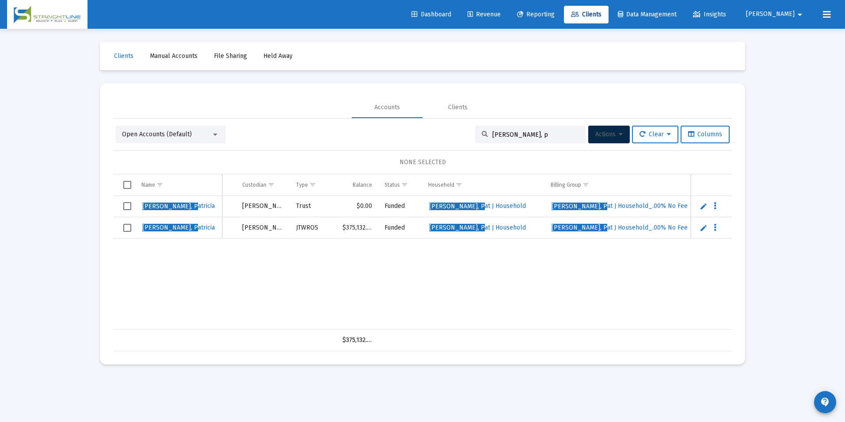
scroll to position [0, 0]
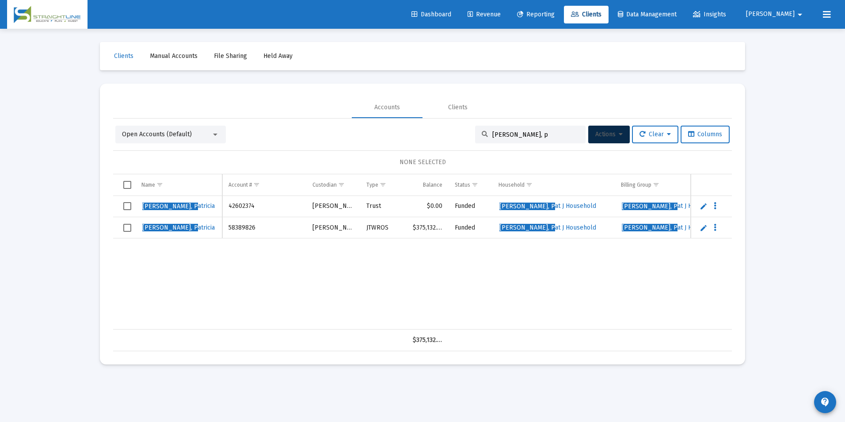
drag, startPoint x: 557, startPoint y: 136, endPoint x: 461, endPoint y: 121, distance: 98.0
click at [461, 121] on div "Open Accounts (Default) [PERSON_NAME], p Actions Clear Columns NONE SELECTED Na…" at bounding box center [422, 234] width 619 height 233
drag, startPoint x: 552, startPoint y: 136, endPoint x: 458, endPoint y: 128, distance: 94.5
click at [458, 128] on div "Open Accounts (Default) [PERSON_NAME], Actions Clear Columns" at bounding box center [422, 135] width 614 height 18
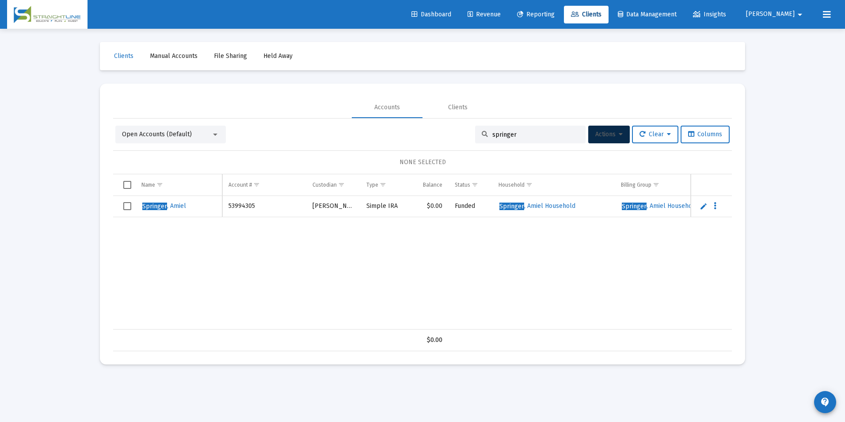
drag, startPoint x: 399, startPoint y: 321, endPoint x: 393, endPoint y: 323, distance: 5.9
click at [398, 321] on div "[PERSON_NAME] 53994305 [PERSON_NAME] Simple IRA $0.00 Funded [PERSON_NAME] Hous…" at bounding box center [691, 263] width 1156 height 134
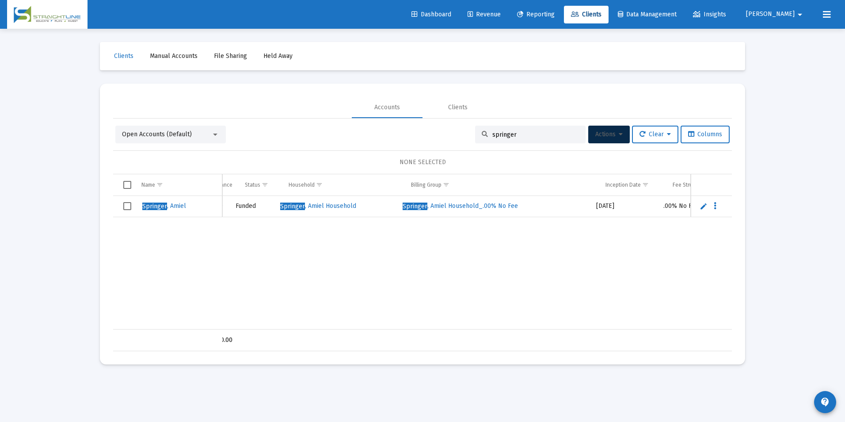
scroll to position [0, 221]
drag, startPoint x: 553, startPoint y: 133, endPoint x: 420, endPoint y: 129, distance: 133.6
click at [420, 129] on div "Open Accounts (Default) springer Actions Clear Columns" at bounding box center [422, 135] width 614 height 18
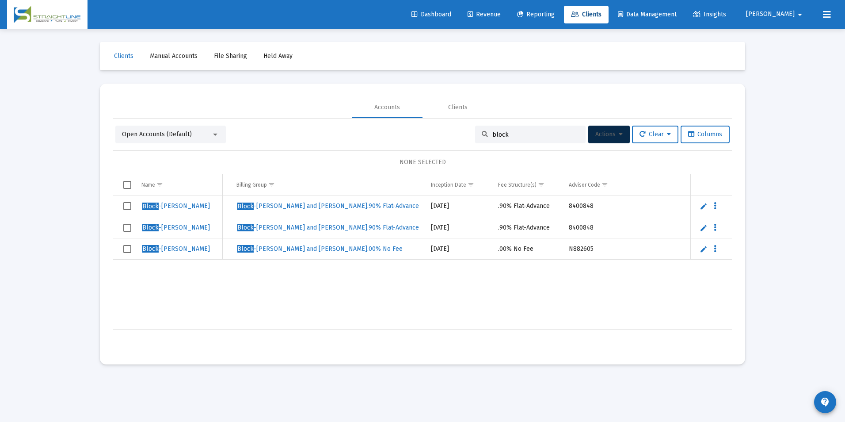
scroll to position [0, 451]
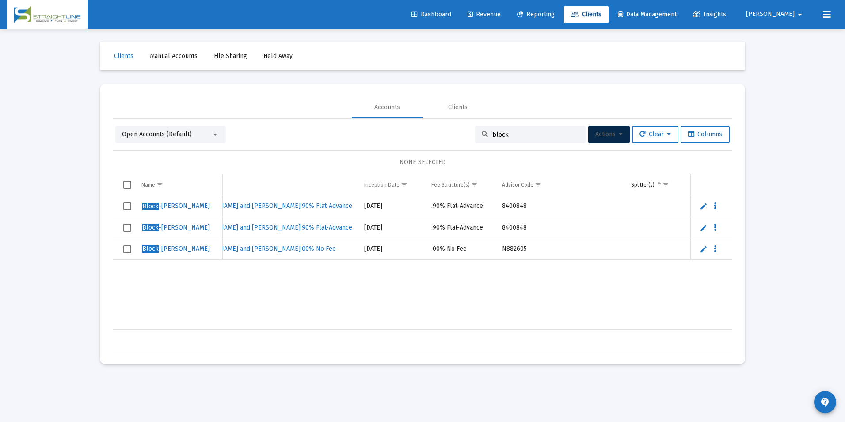
type input "block"
